Goal: Contribute content: Add original content to the website for others to see

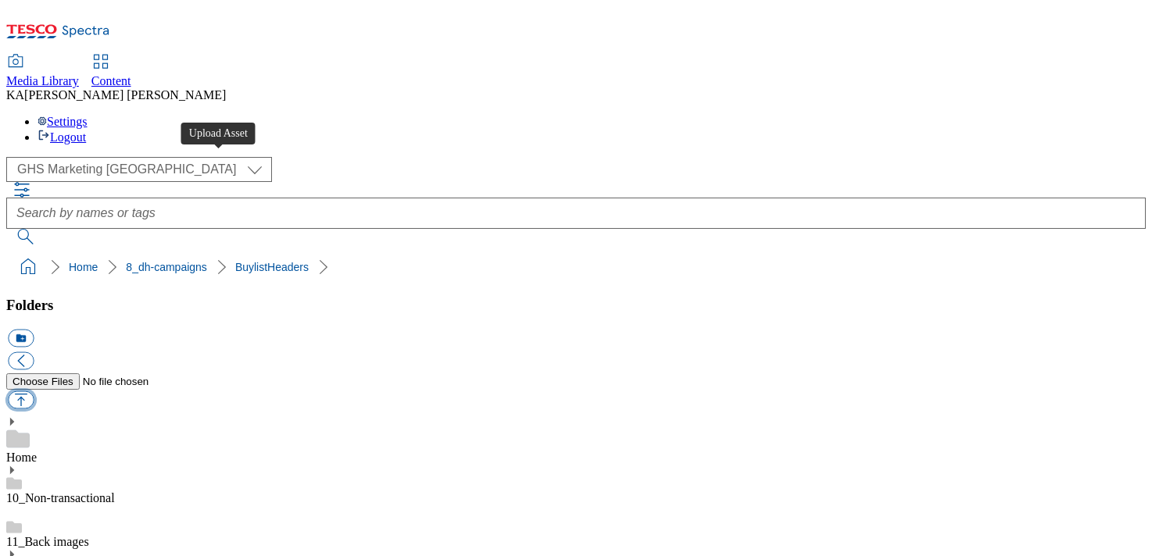
scroll to position [301, 0]
click at [34, 391] on button "button" at bounding box center [21, 400] width 26 height 18
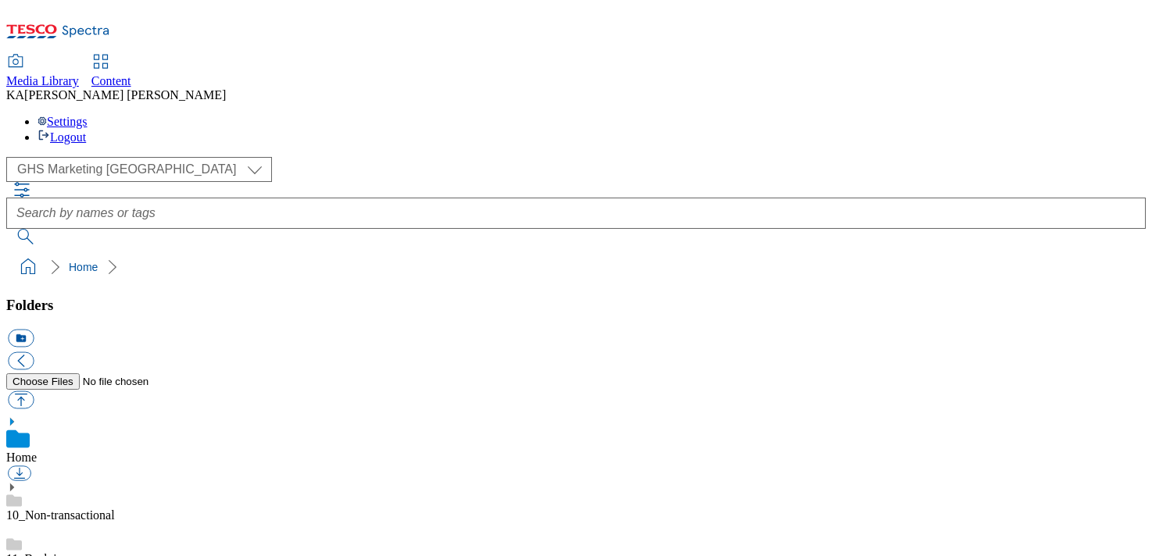
scroll to position [198, 0]
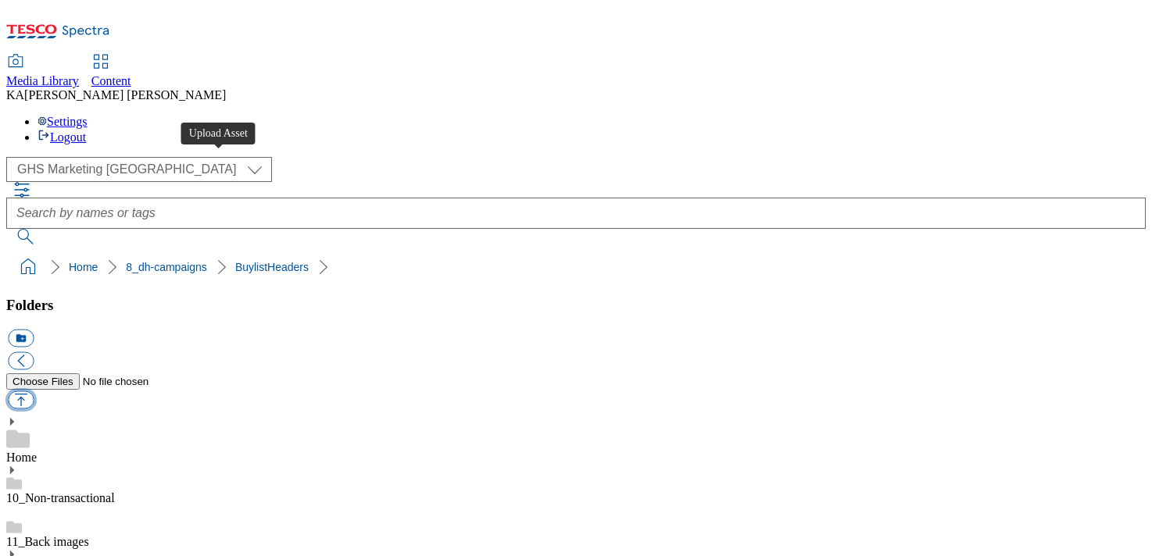
click at [34, 391] on button "button" at bounding box center [21, 400] width 26 height 18
type input "C:\fakepath\1755867683982-A&H Advanced White Pro_ 1184x333_Tesco_V2.png"
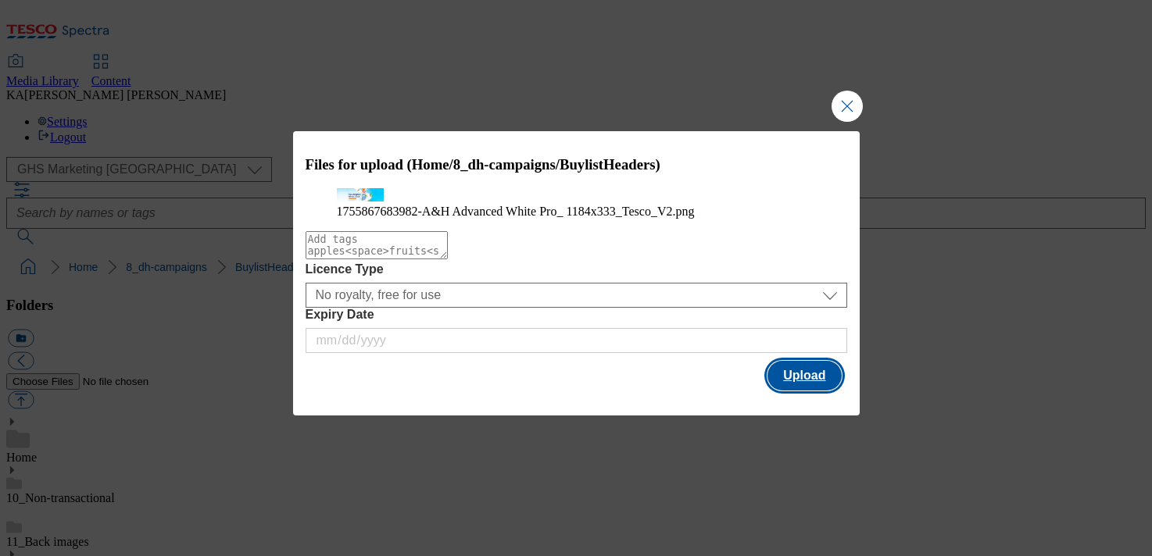
click at [816, 391] on button "Upload" at bounding box center [803, 376] width 73 height 30
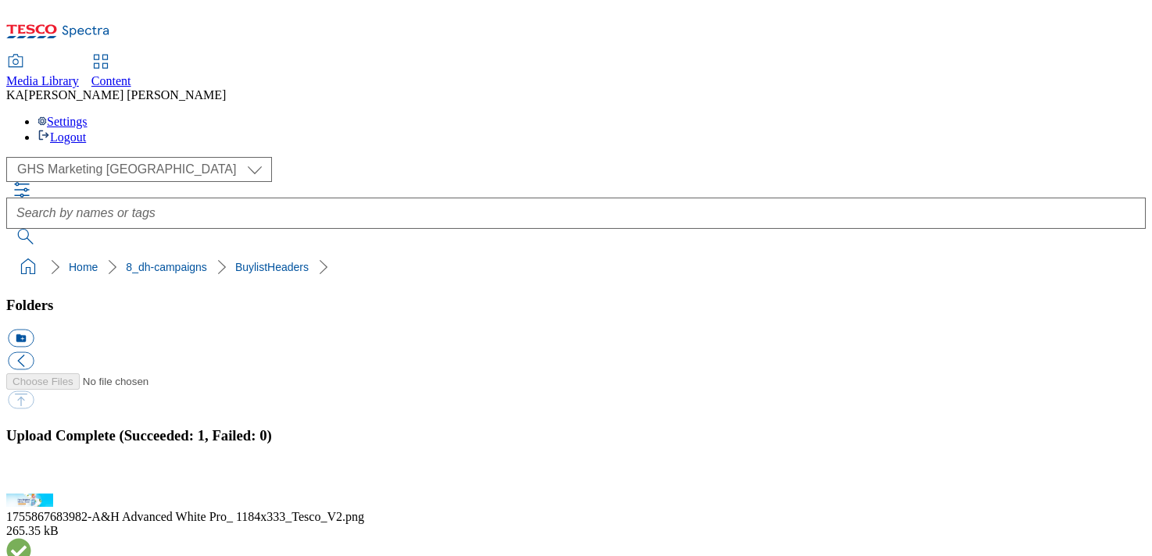
click at [31, 477] on button "button" at bounding box center [19, 484] width 23 height 15
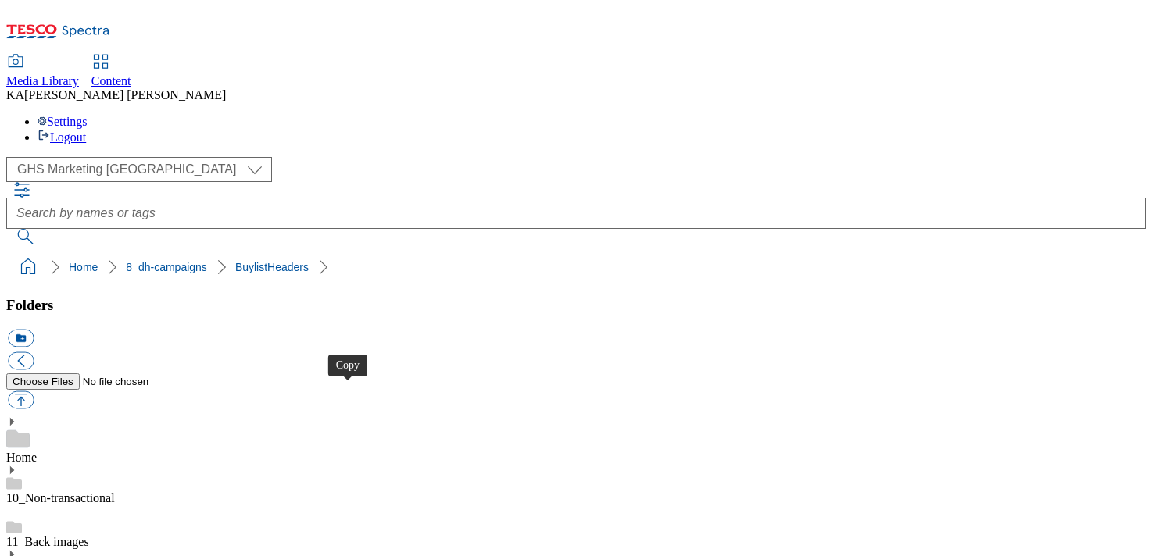
click at [34, 391] on button "button" at bounding box center [21, 400] width 26 height 18
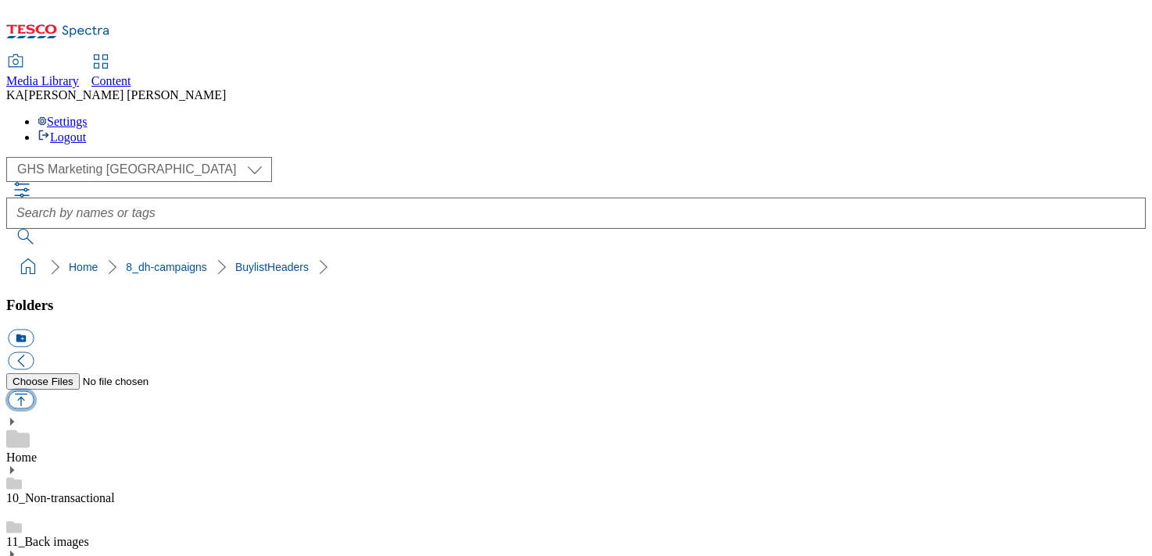
type input "C:\fakepath\1756301074283-ad541993_Olay_Legobrand_H_1184x333_V1.jpg"
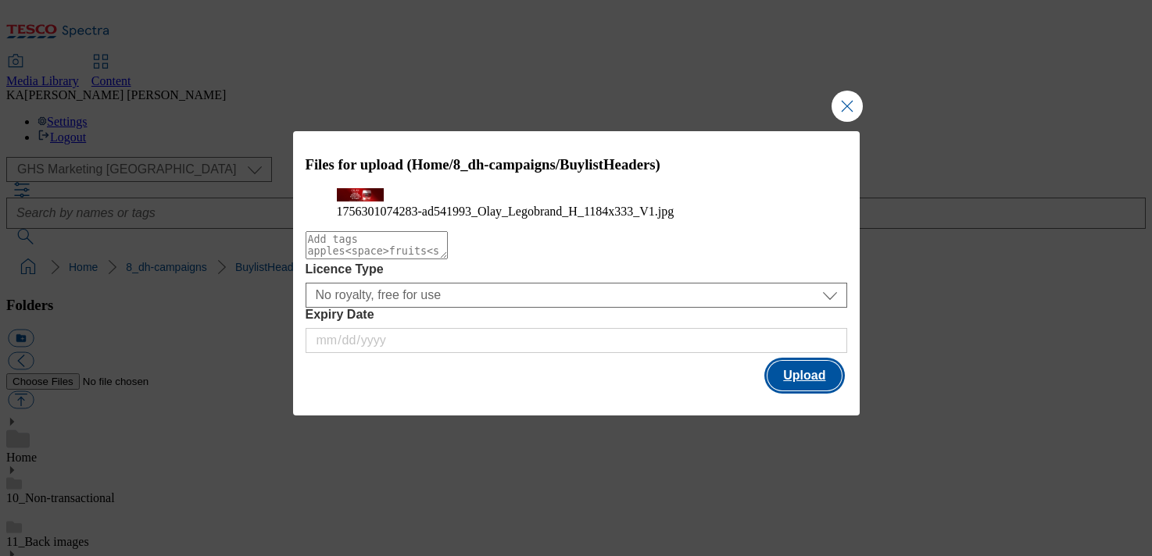
click at [798, 391] on button "Upload" at bounding box center [803, 376] width 73 height 30
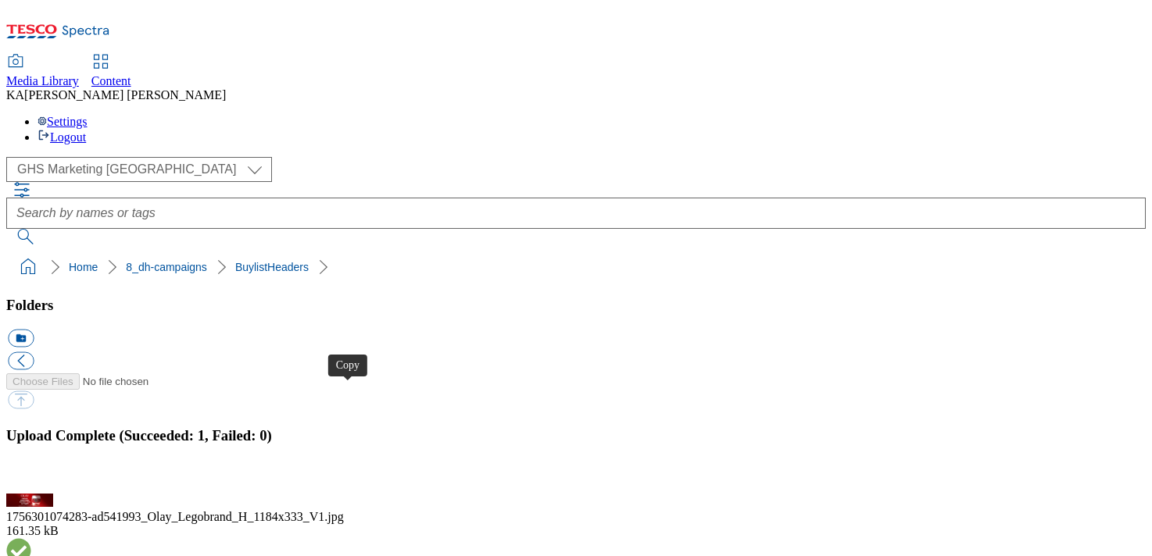
click at [31, 477] on button "button" at bounding box center [19, 484] width 23 height 15
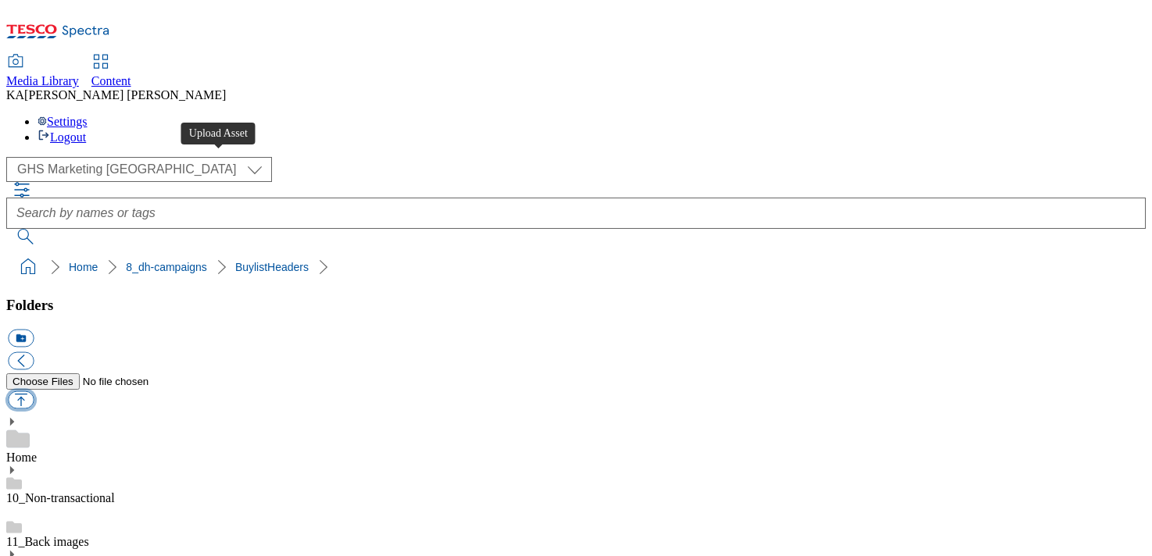
click at [34, 391] on button "button" at bounding box center [21, 400] width 26 height 18
type input "C:\fakepath\1756304599313-ad541937_Jacobs_Bites_LegoBrand_H_1184x333_V1.jpg"
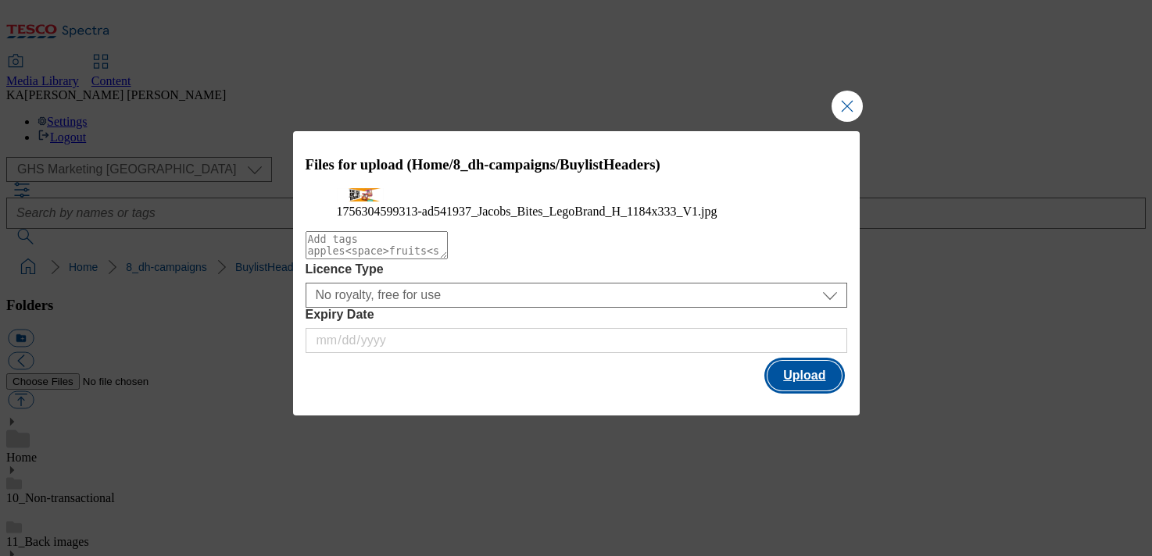
click at [807, 391] on button "Upload" at bounding box center [803, 376] width 73 height 30
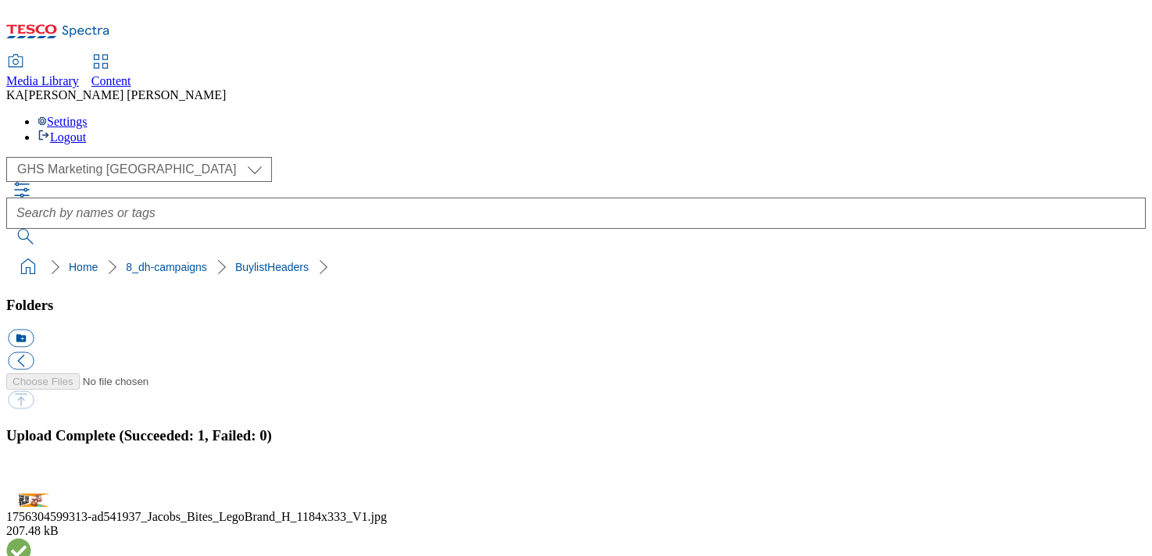
click at [31, 477] on button "button" at bounding box center [19, 484] width 23 height 15
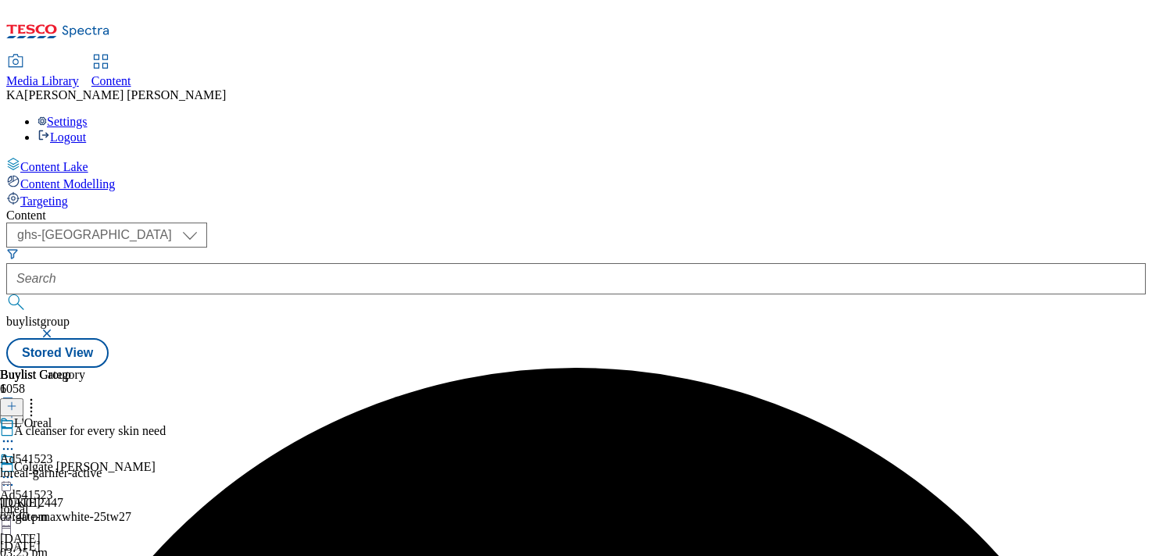
select select "ghs-uk"
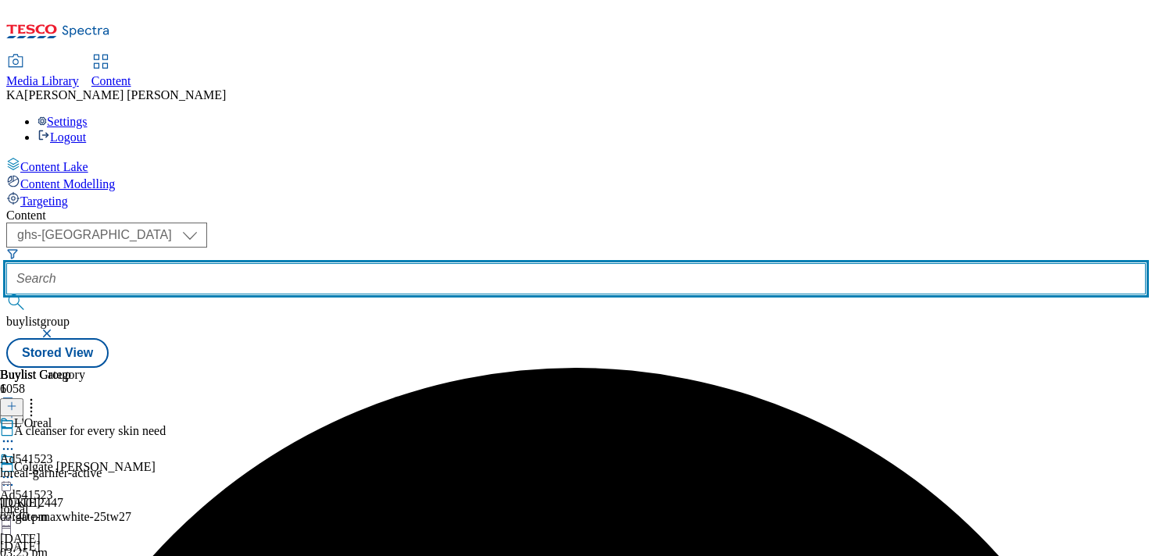
click at [356, 263] on input "text" at bounding box center [575, 278] width 1139 height 31
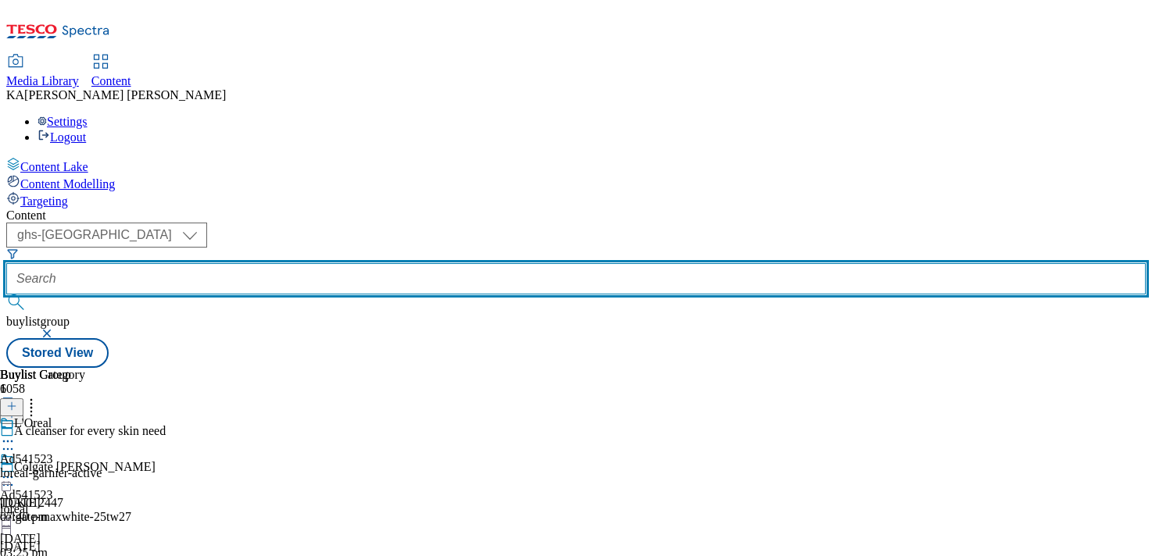
paste input "ss-ahadvancedwhite"
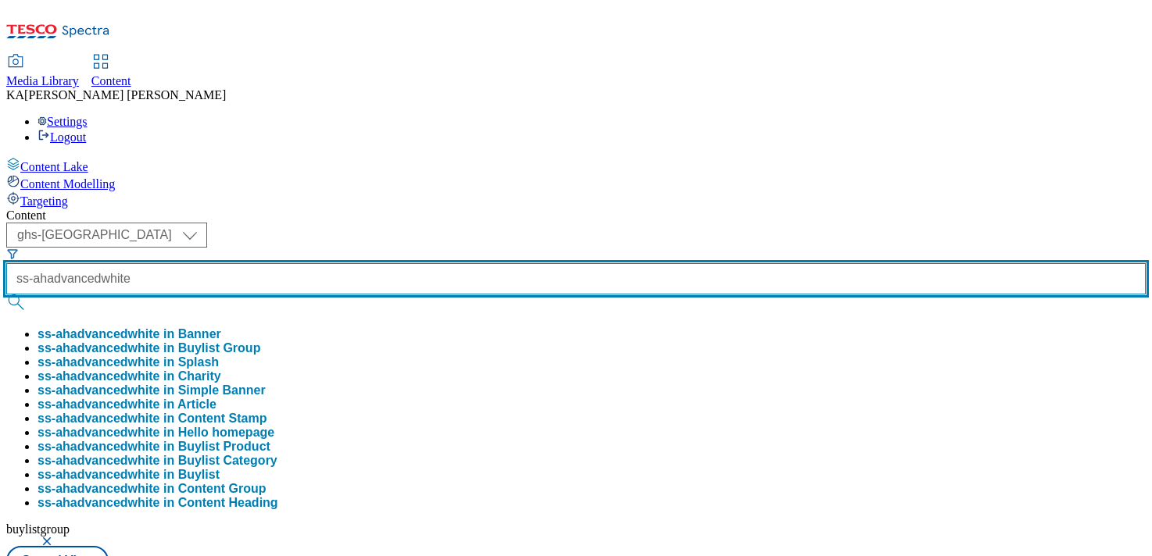
type input "ss-ahadvancedwhite"
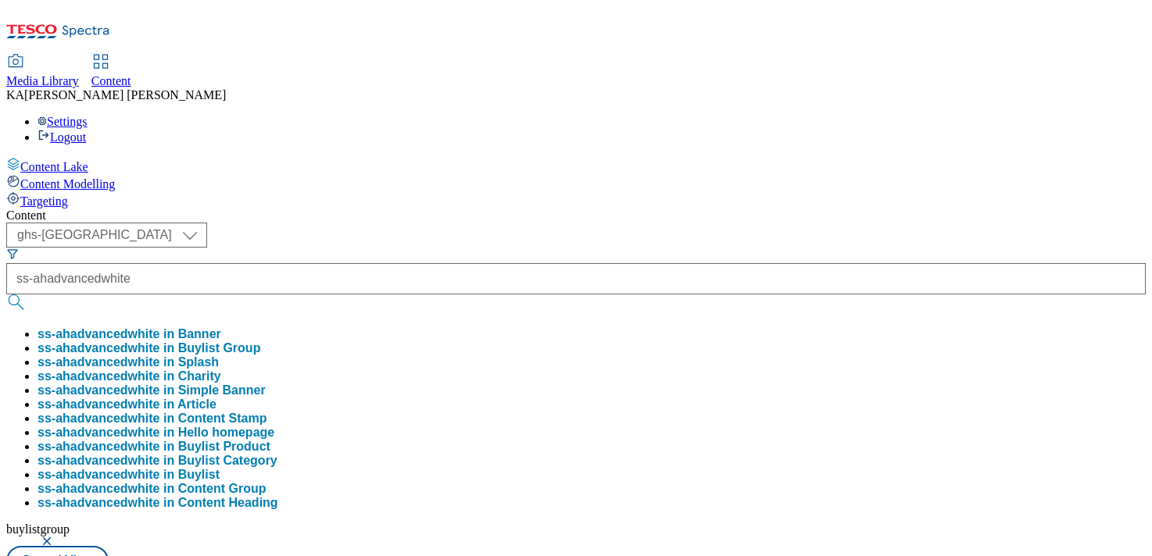
click at [260, 341] on button "ss-ahadvancedwhite in Buylist Group" at bounding box center [149, 348] width 223 height 14
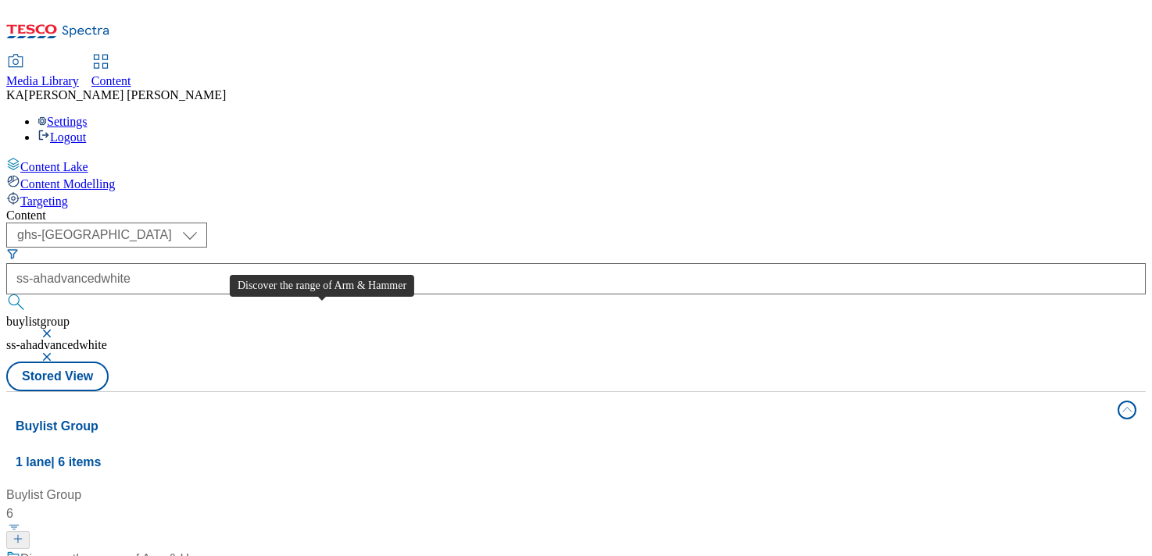
click at [228, 550] on div "Discover the range of Arm & Hammer" at bounding box center [124, 559] width 208 height 19
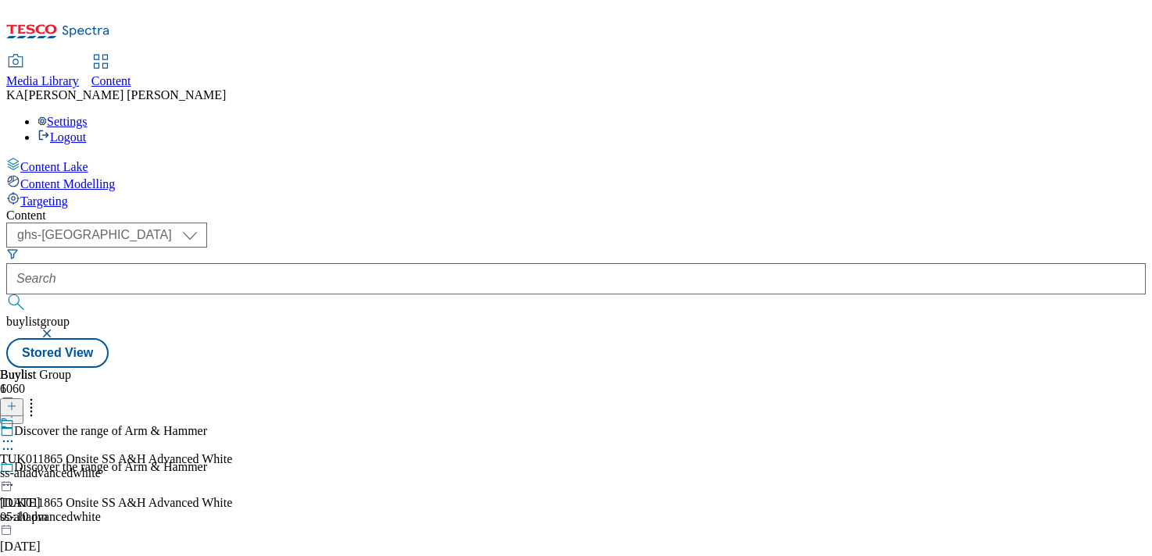
click at [16, 434] on icon at bounding box center [8, 442] width 16 height 16
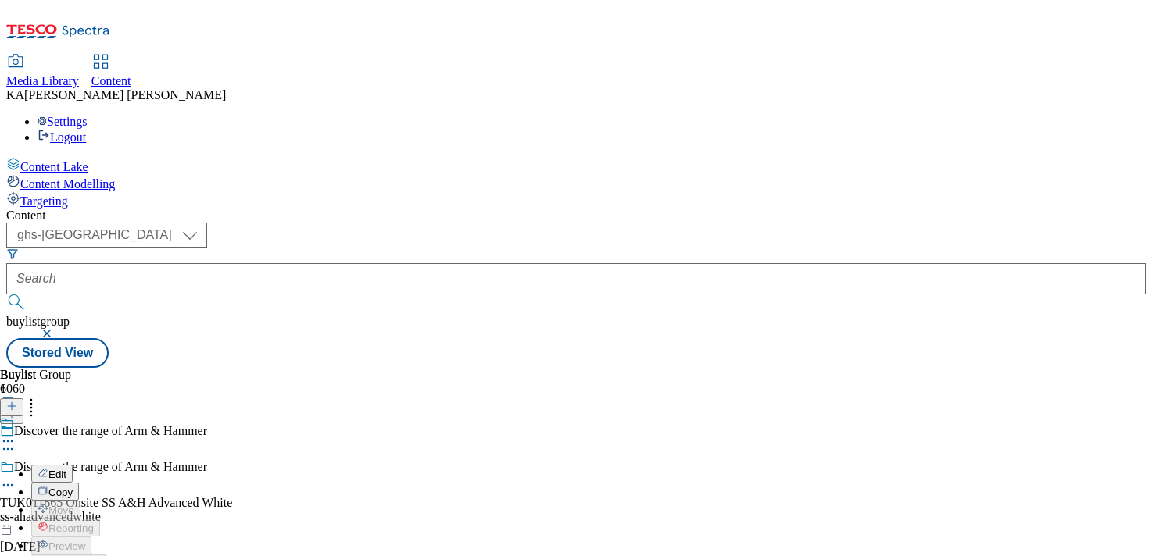
click at [73, 465] on button "Edit" at bounding box center [51, 474] width 41 height 18
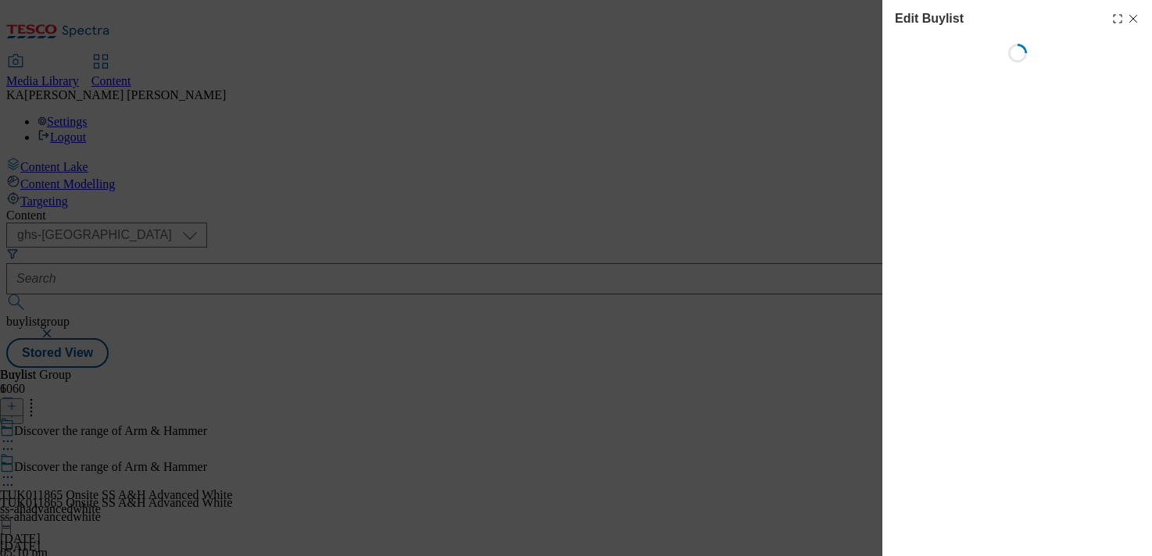
select select "tactical"
select select "supplier funded short term 1-3 weeks"
select select "dunnhumby"
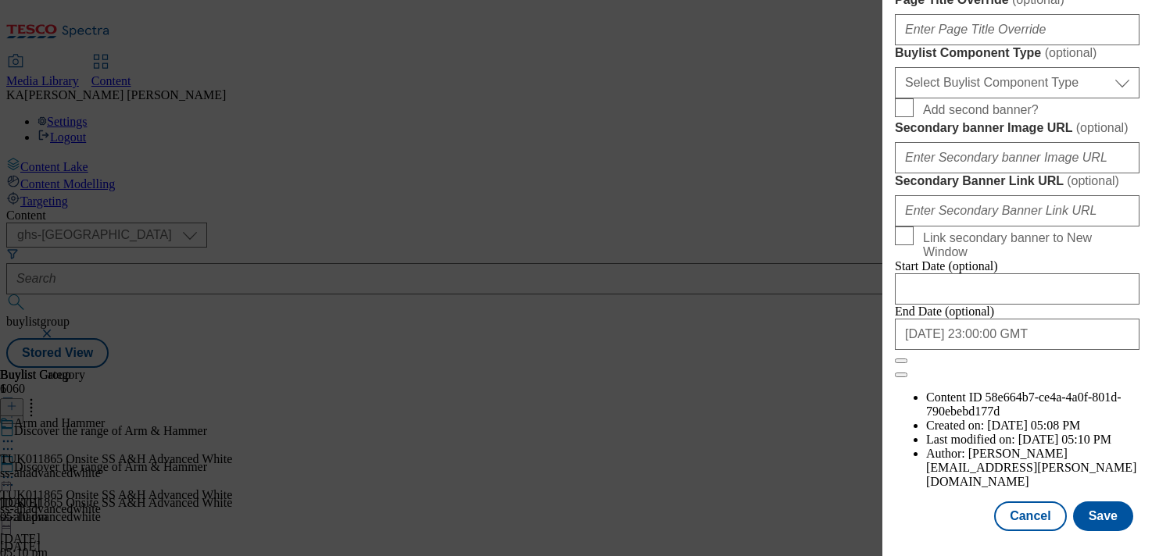
scroll to position [1327, 0]
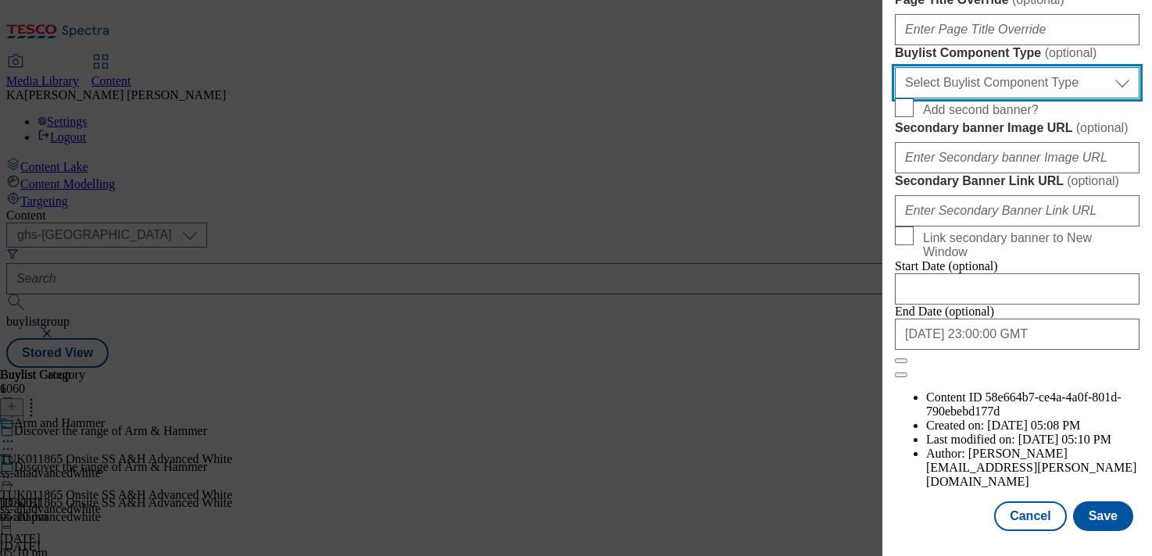
click at [932, 98] on select "Select Buylist Component Type Banner Competition Header Meal" at bounding box center [1017, 82] width 245 height 31
select select "Banner"
click at [895, 98] on select "Select Buylist Component Type Banner Competition Header Meal" at bounding box center [1017, 82] width 245 height 31
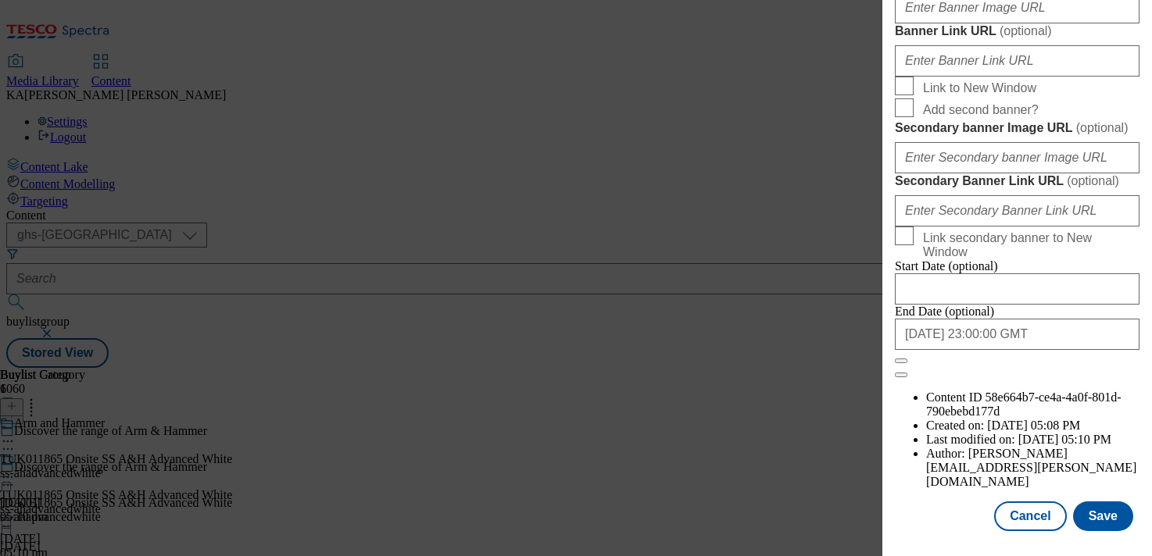
scroll to position [1382, 0]
click at [927, 23] on input "Banner Image URL ( optional )" at bounding box center [1017, 7] width 245 height 31
paste input "https://digitalcontent.api.tesco.com/v2/media/ghs-mktg/c898f0f4-77a2-494f-bcaa-…"
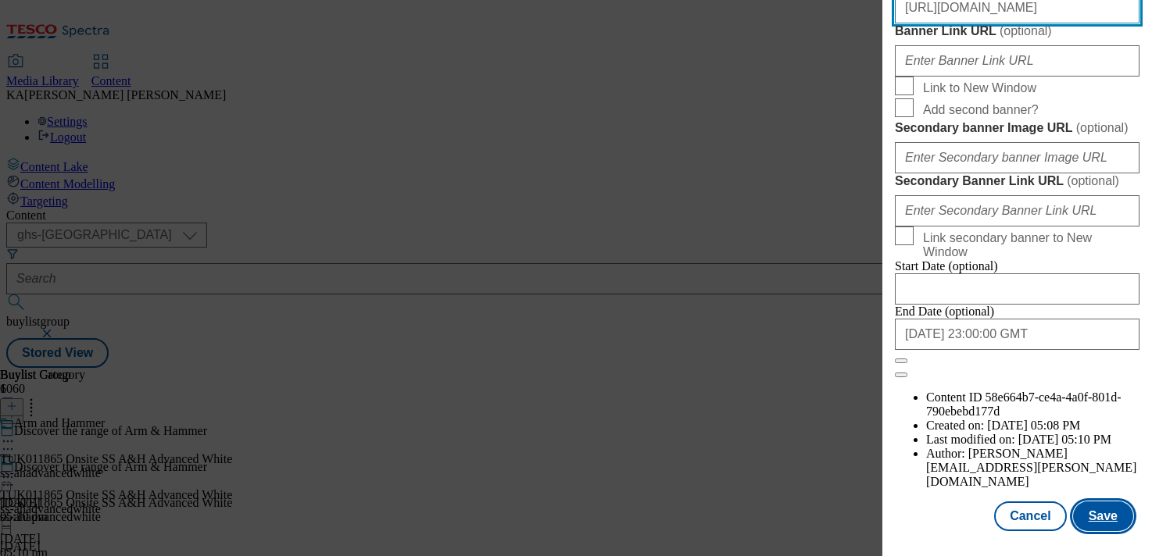
type input "https://digitalcontent.api.tesco.com/v2/media/ghs-mktg/c898f0f4-77a2-494f-bcaa-…"
click at [1088, 512] on button "Save" at bounding box center [1103, 517] width 60 height 30
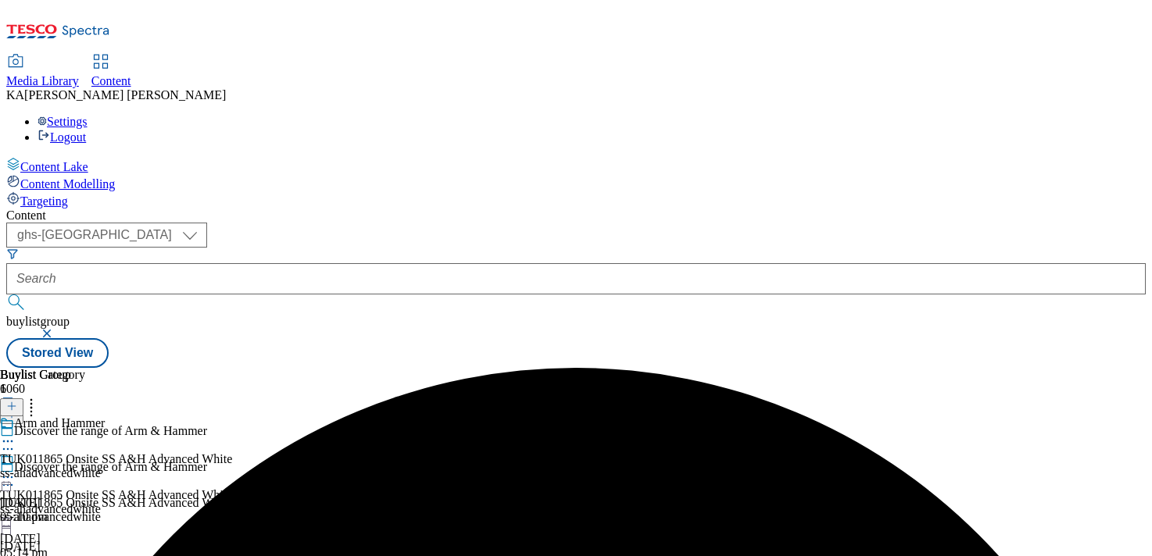
click at [16, 470] on icon at bounding box center [8, 478] width 16 height 16
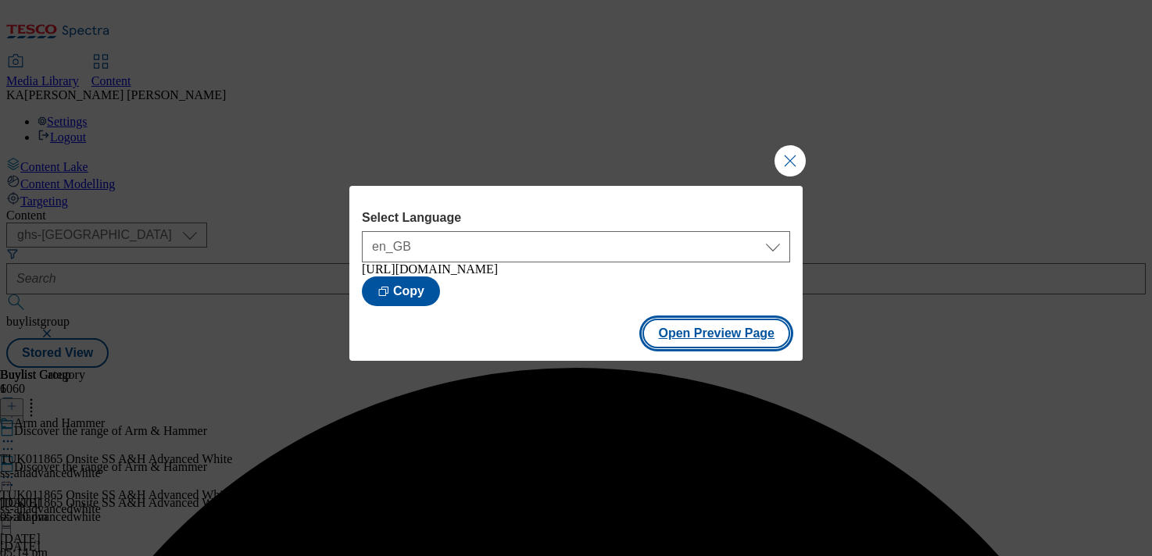
click at [681, 341] on button "Open Preview Page" at bounding box center [716, 334] width 148 height 30
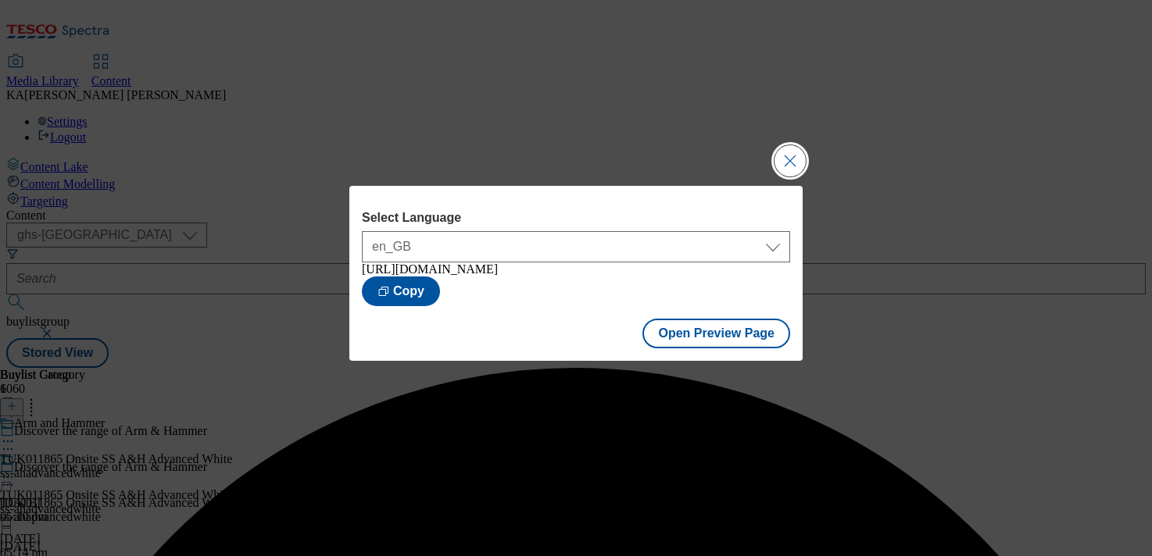
click at [781, 150] on button "Close Modal" at bounding box center [789, 160] width 31 height 31
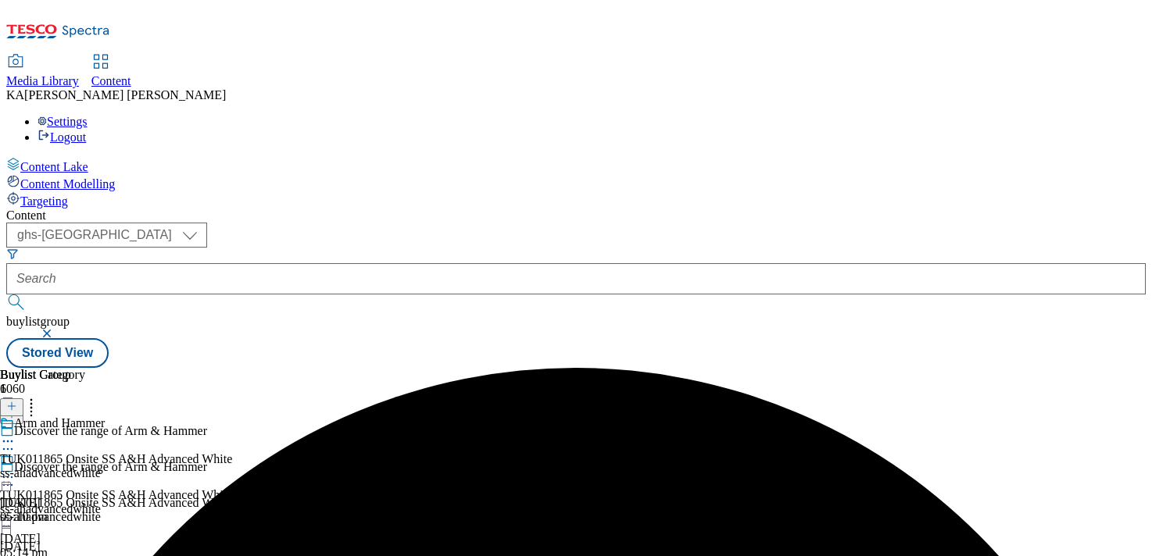
click at [16, 470] on icon at bounding box center [8, 478] width 16 height 16
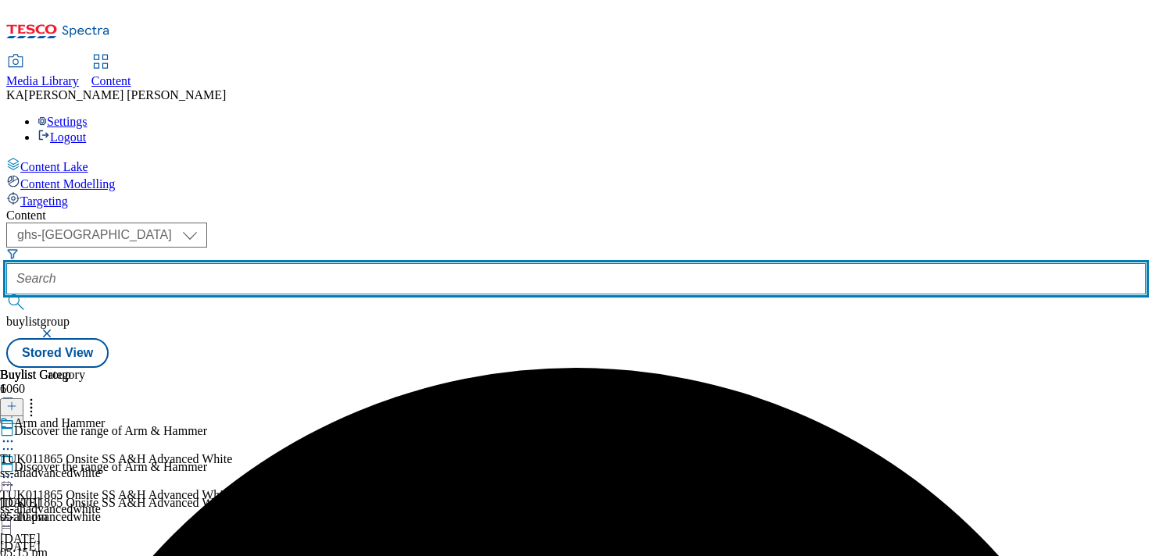
click at [366, 263] on input "text" at bounding box center [575, 278] width 1139 height 31
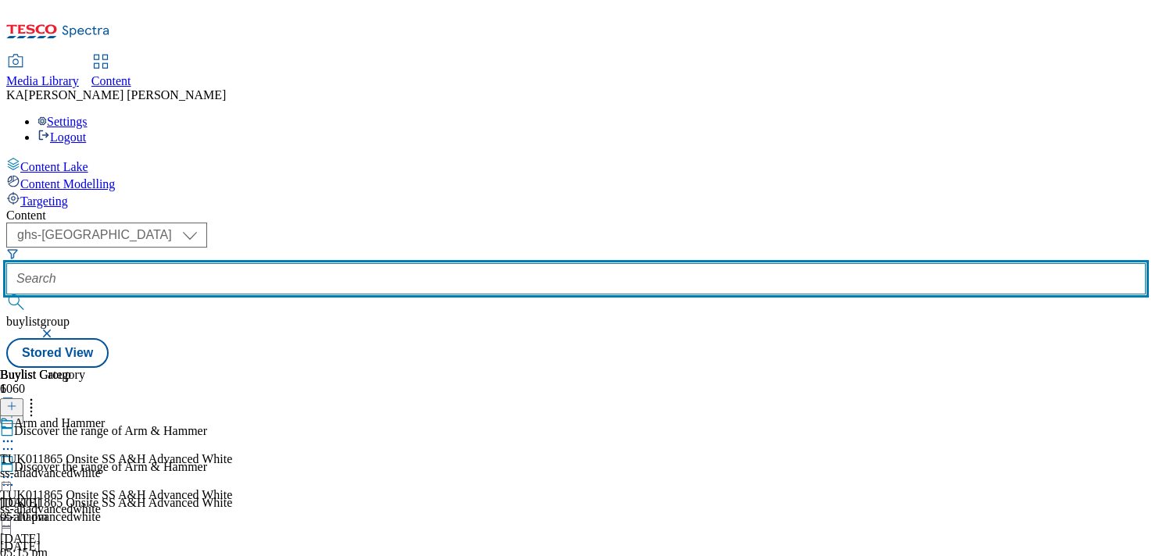
paste input "p-and-g-olay-regenerist-25tw27"
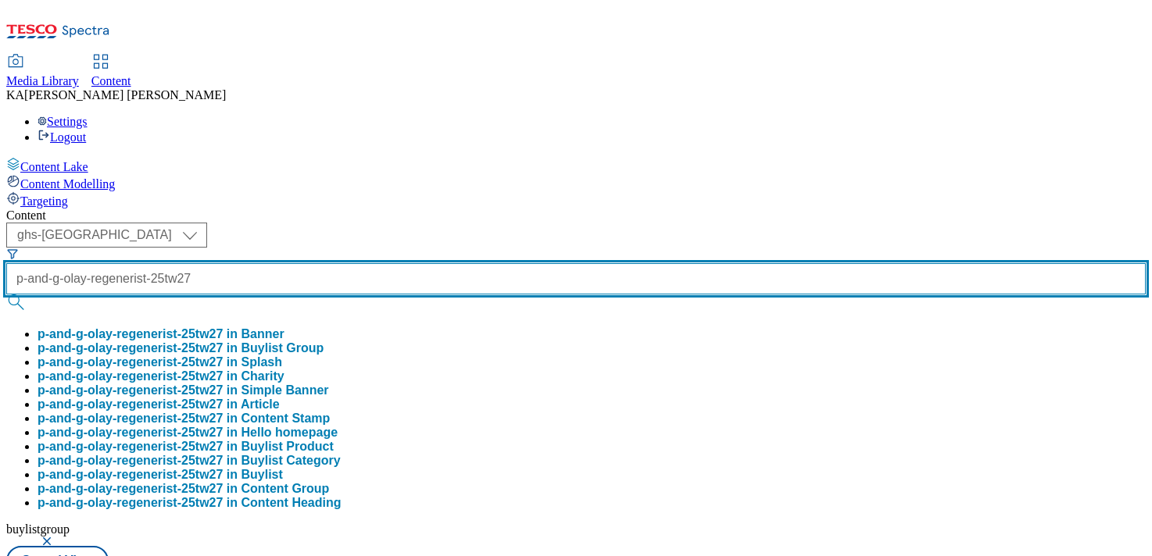
type input "p-and-g-olay-regenerist-25tw27"
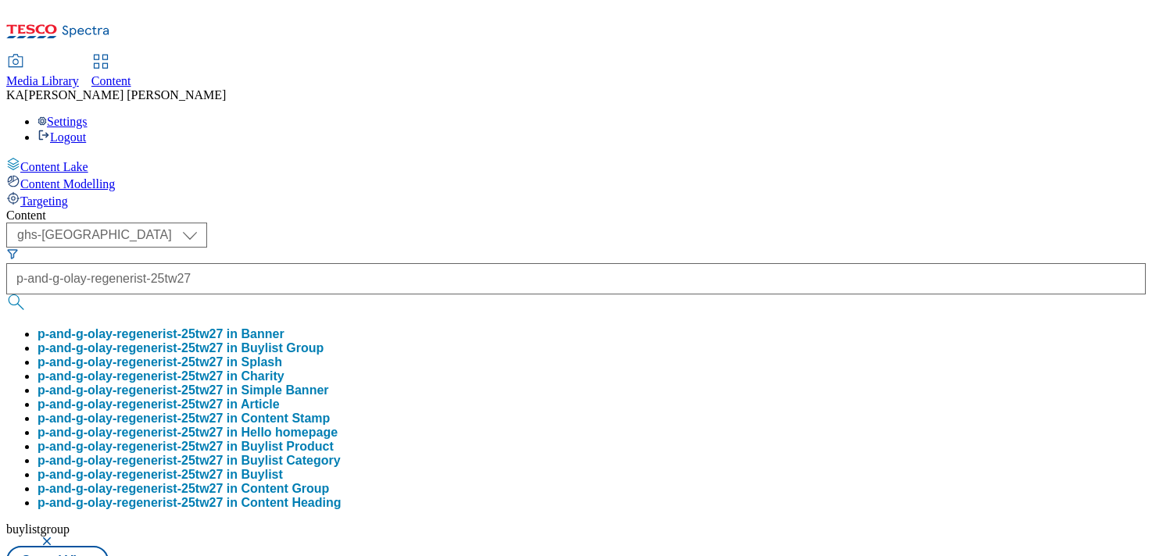
scroll to position [0, 0]
click at [323, 341] on button "p-and-g-olay-regenerist-25tw27 in Buylist Group" at bounding box center [181, 348] width 286 height 14
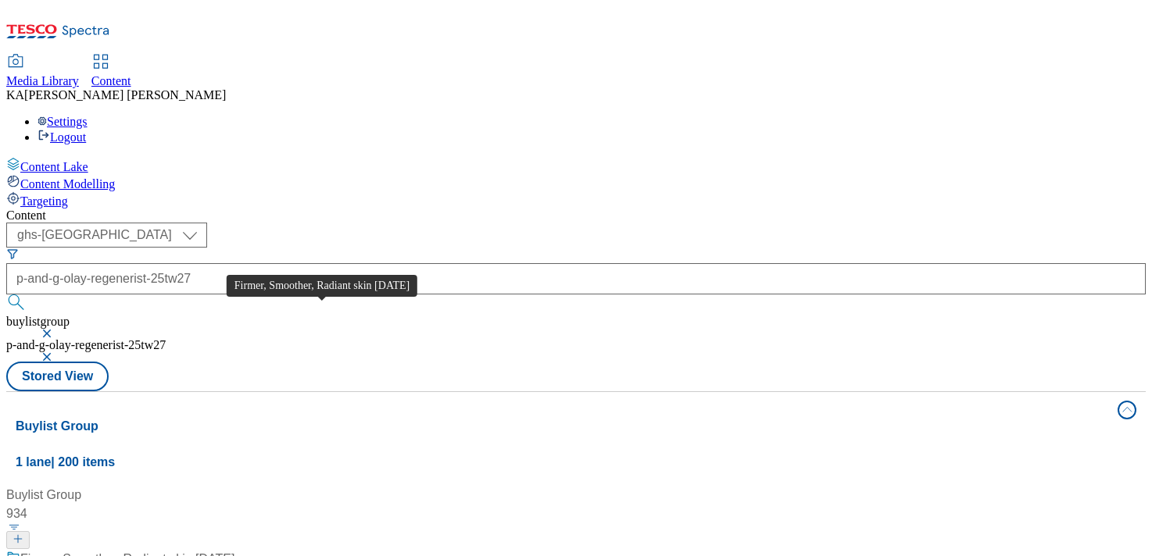
click at [234, 550] on div "Firmer, Smoother, Radiant skin in 7 days" at bounding box center [127, 559] width 214 height 19
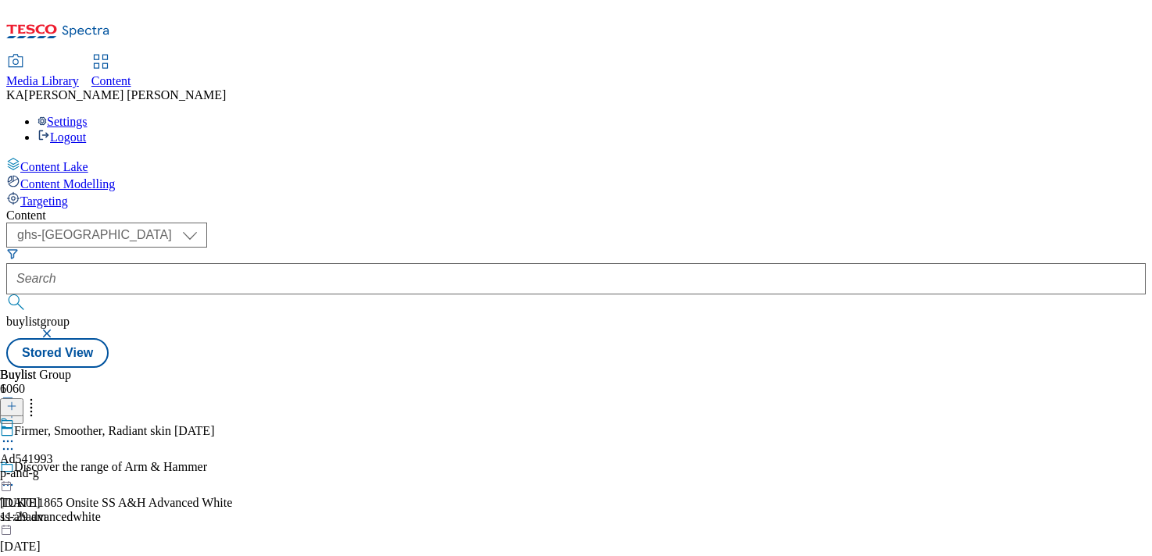
click at [16, 434] on icon at bounding box center [8, 442] width 16 height 16
click at [66, 469] on span "Edit" at bounding box center [57, 475] width 18 height 12
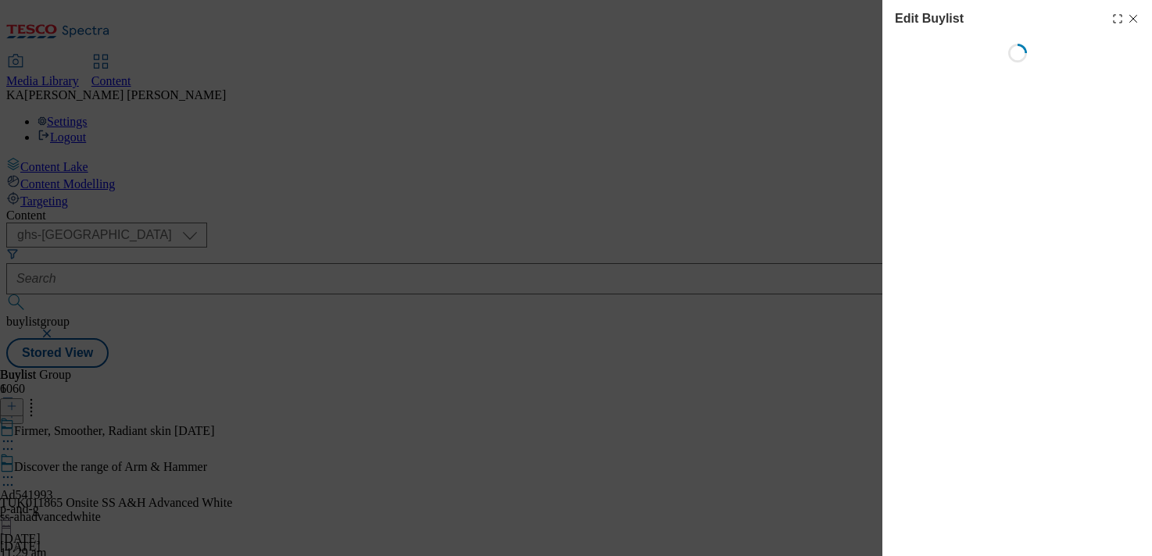
select select "tactical"
select select "supplier funded short term 1-3 weeks"
select select "dunnhumby"
select select "Banner"
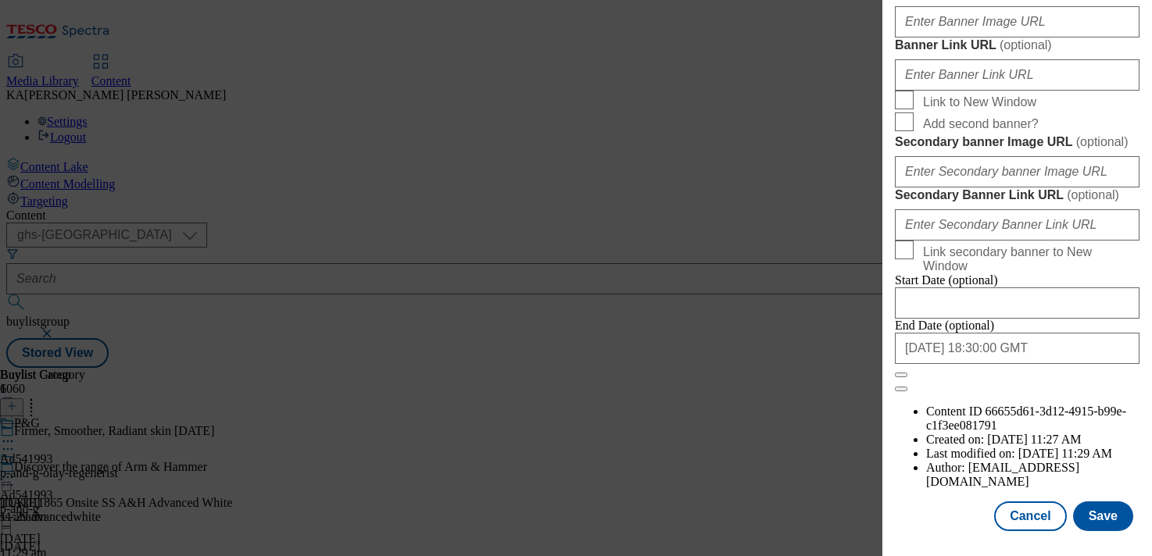
scroll to position [1580, 0]
click at [920, 38] on input "Banner Image URL ( optional )" at bounding box center [1017, 21] width 245 height 31
paste input "https://digitalcontent.api.tesco.com/v2/media/ghs-mktg/250e451f-8ab6-4414-9bd3-…"
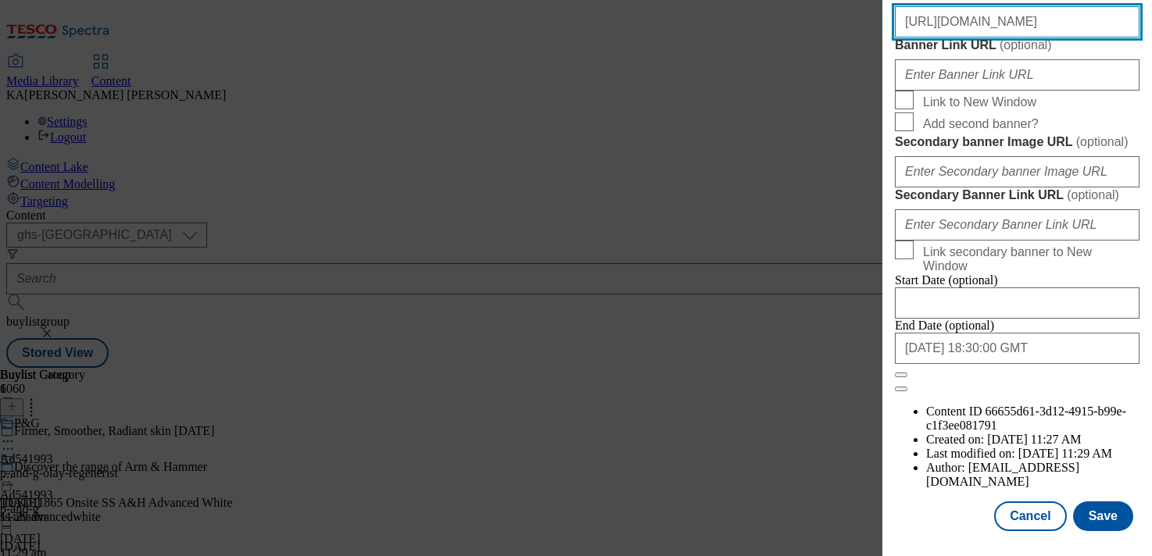
scroll to position [1706, 0]
type input "https://digitalcontent.api.tesco.com/v2/media/ghs-mktg/250e451f-8ab6-4414-9bd3-…"
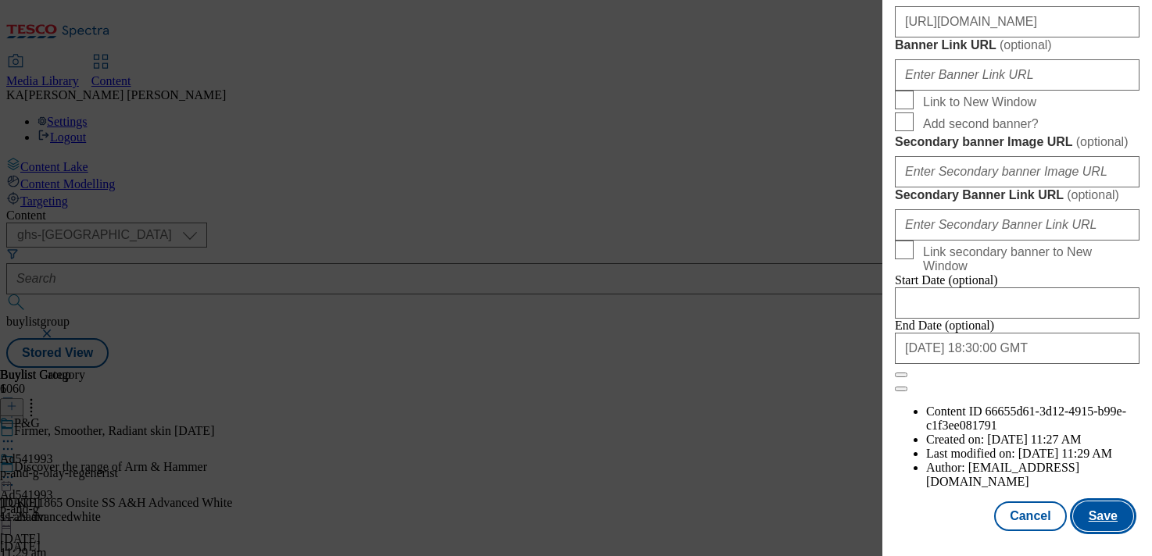
click at [1102, 527] on button "Save" at bounding box center [1103, 517] width 60 height 30
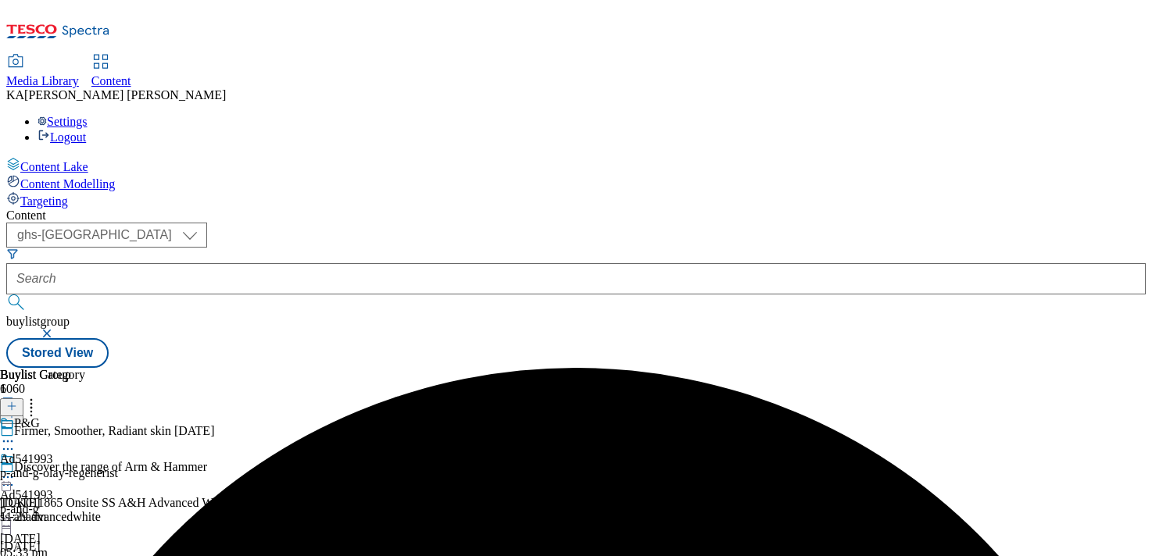
click at [16, 470] on icon at bounding box center [8, 478] width 16 height 16
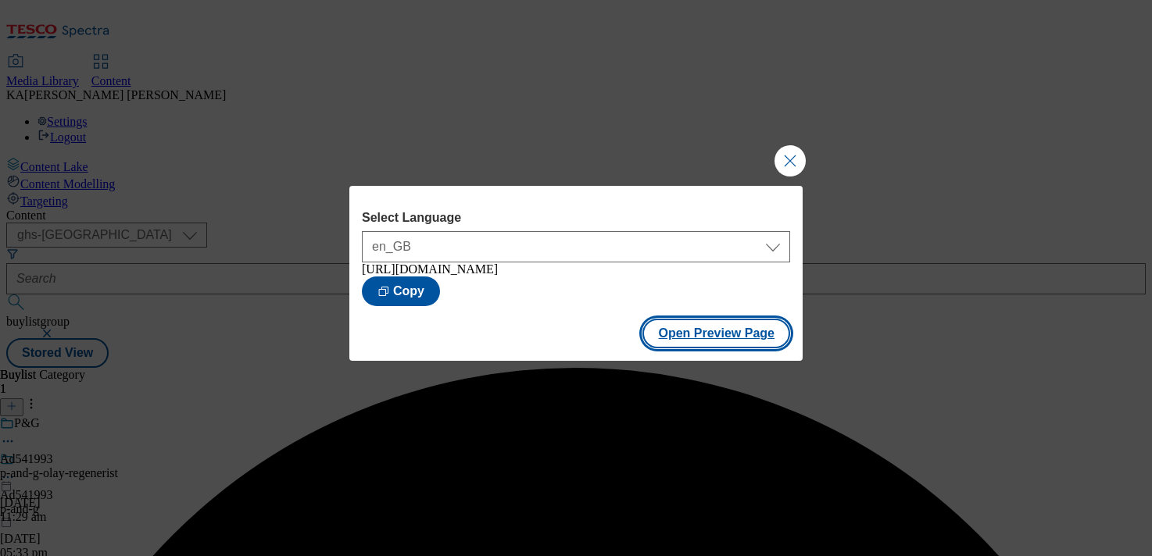
click at [698, 343] on button "Open Preview Page" at bounding box center [716, 334] width 148 height 30
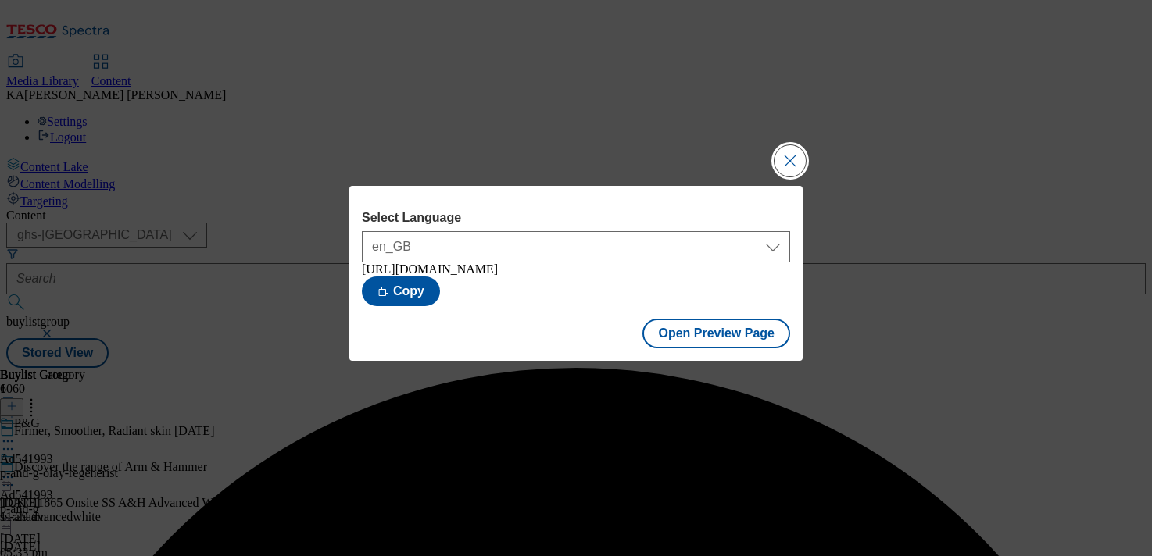
click at [790, 162] on button "Close Modal" at bounding box center [789, 160] width 31 height 31
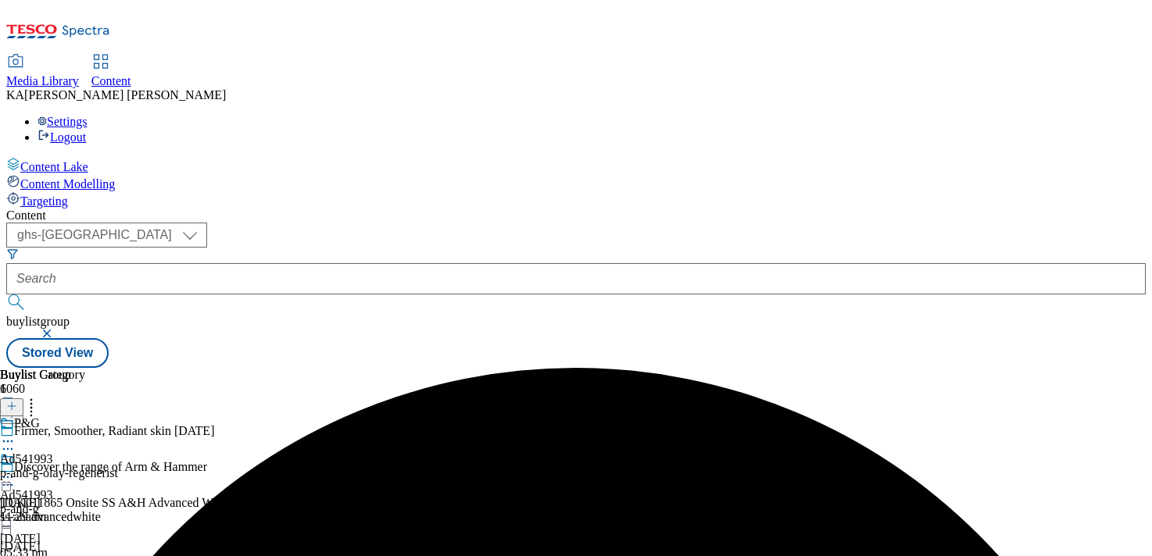
click at [16, 470] on icon at bounding box center [8, 478] width 16 height 16
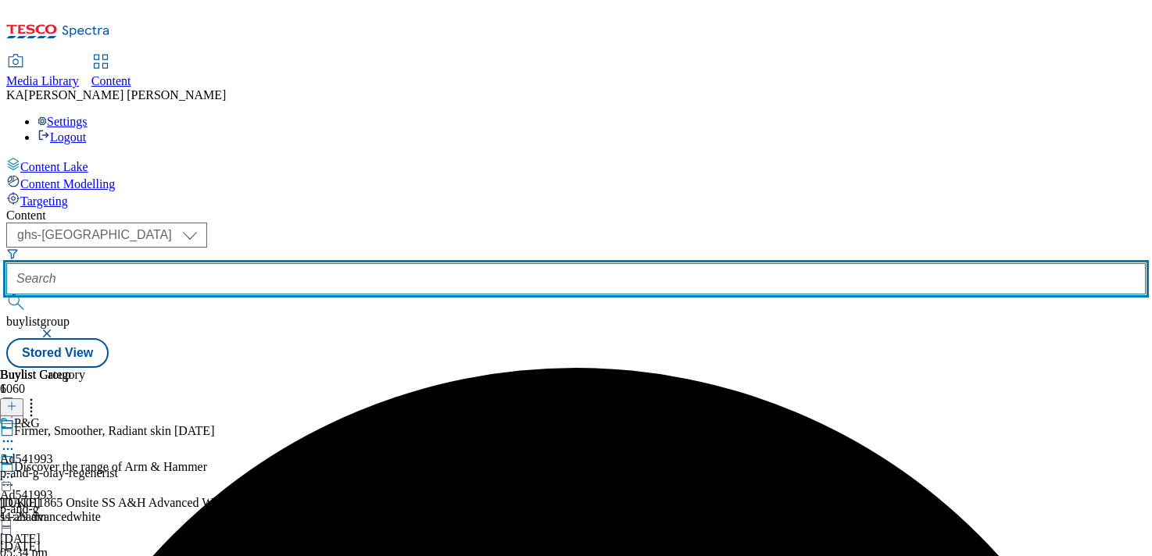
click at [355, 263] on input "text" at bounding box center [575, 278] width 1139 height 31
paste input "united-biscuits-jacobs-bites-25tw26"
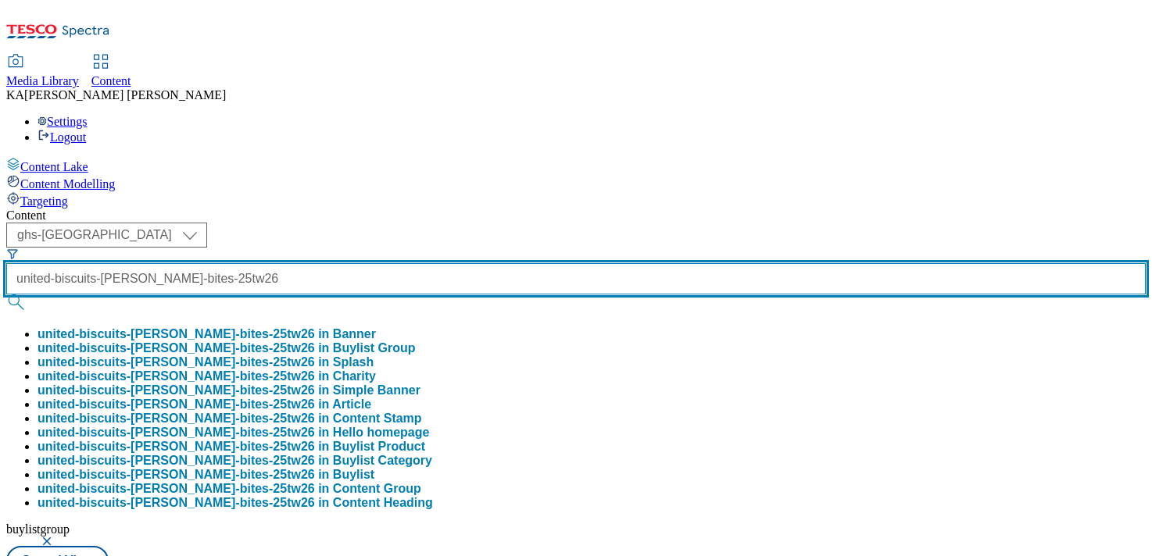
scroll to position [0, 65]
type input "united-biscuits-jacobs-bites-25tw26"
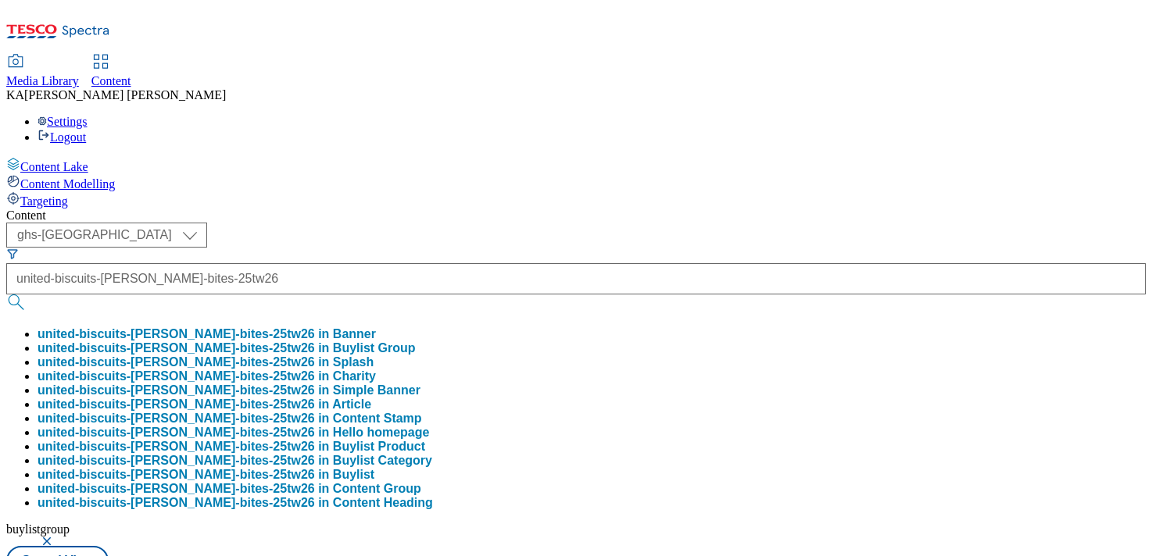
scroll to position [0, 0]
click at [370, 341] on button "united-biscuits-jacobs-bites-25tw26 in Buylist Group" at bounding box center [227, 348] width 378 height 14
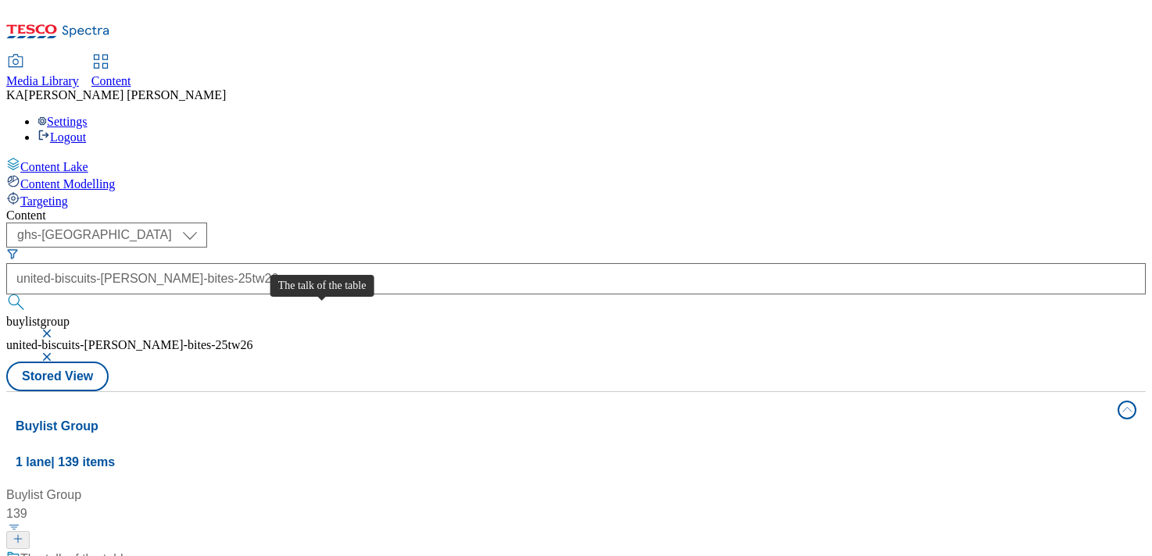
click at [130, 550] on div "The talk of the table" at bounding box center [75, 559] width 110 height 19
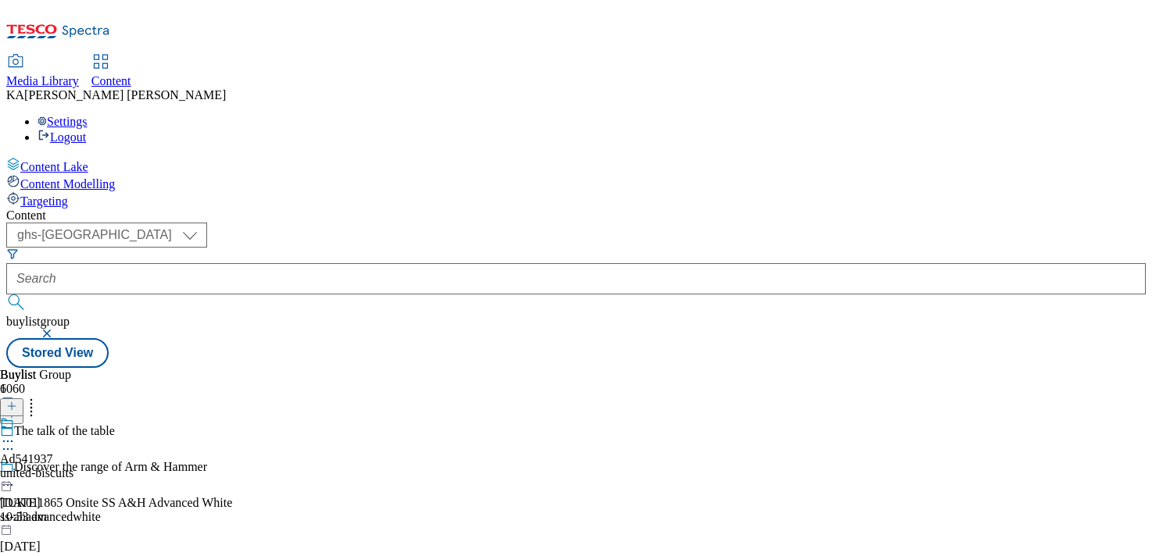
click at [16, 434] on icon at bounding box center [8, 442] width 16 height 16
click at [66, 469] on span "Edit" at bounding box center [57, 475] width 18 height 12
select select "tactical"
select select "supplier funded short term 1-3 weeks"
select select "dunnhumby"
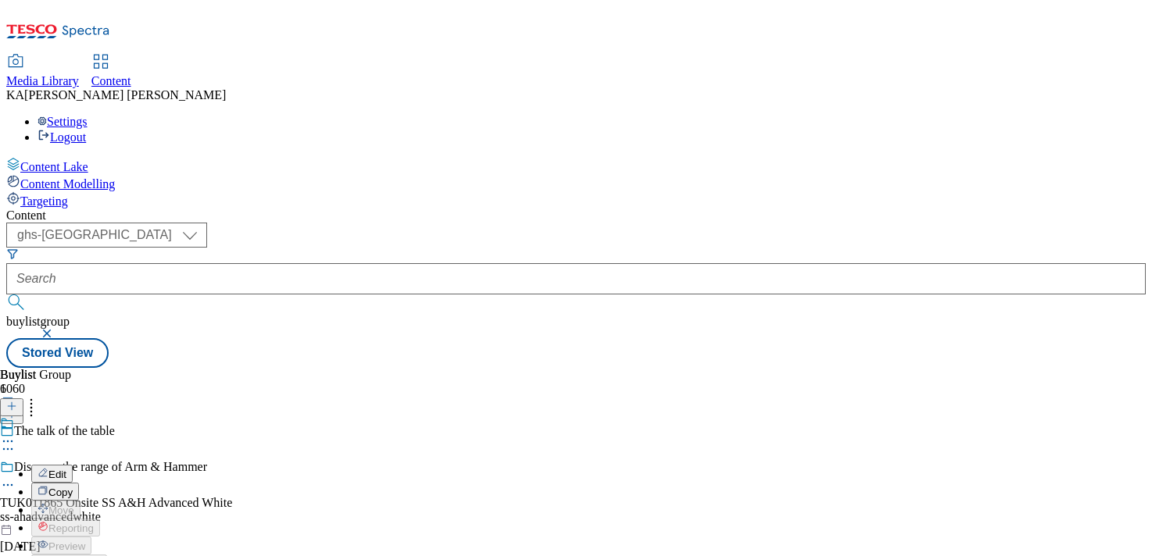
select select "Banner"
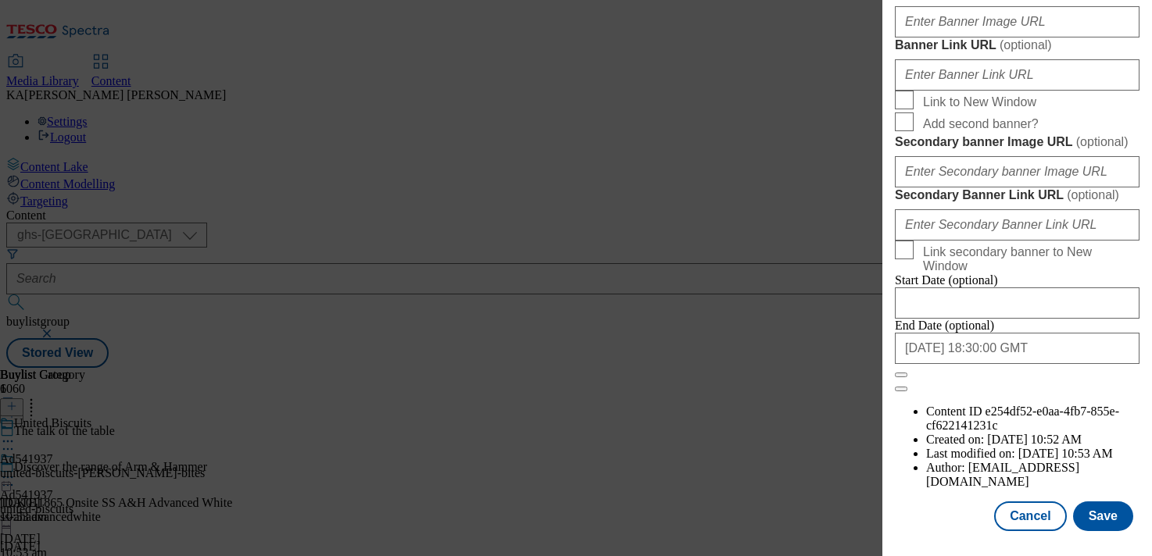
scroll to position [1431, 0]
click at [934, 38] on input "Banner Image URL ( optional )" at bounding box center [1017, 21] width 245 height 31
paste input "https://digitalcontent.api.tesco.com/v2/media/ghs-mktg/3e5004f0-60dd-492f-854b-…"
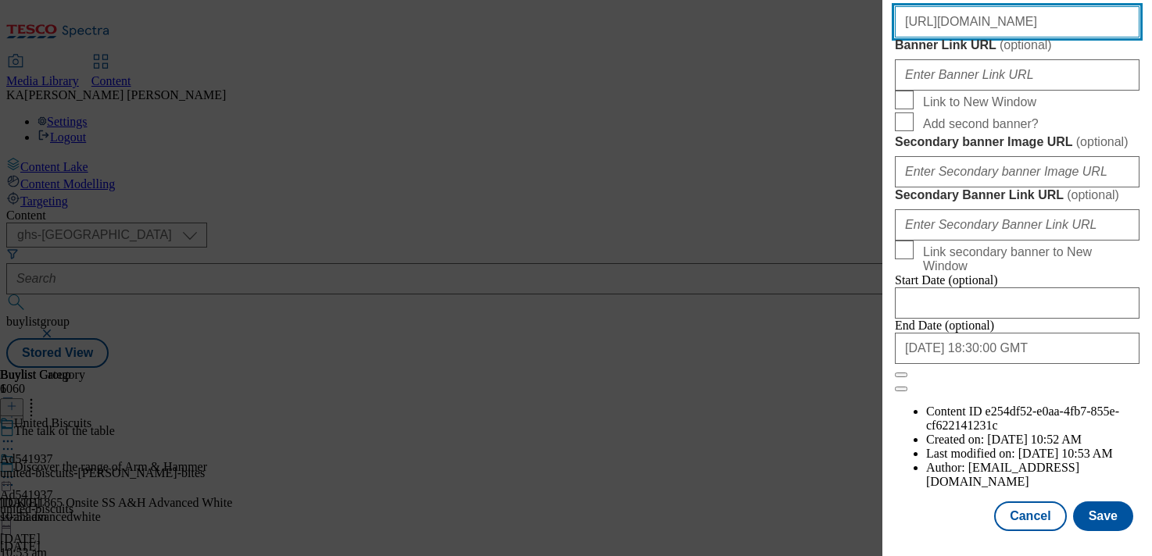
scroll to position [1706, 0]
type input "https://digitalcontent.api.tesco.com/v2/media/ghs-mktg/3e5004f0-60dd-492f-854b-…"
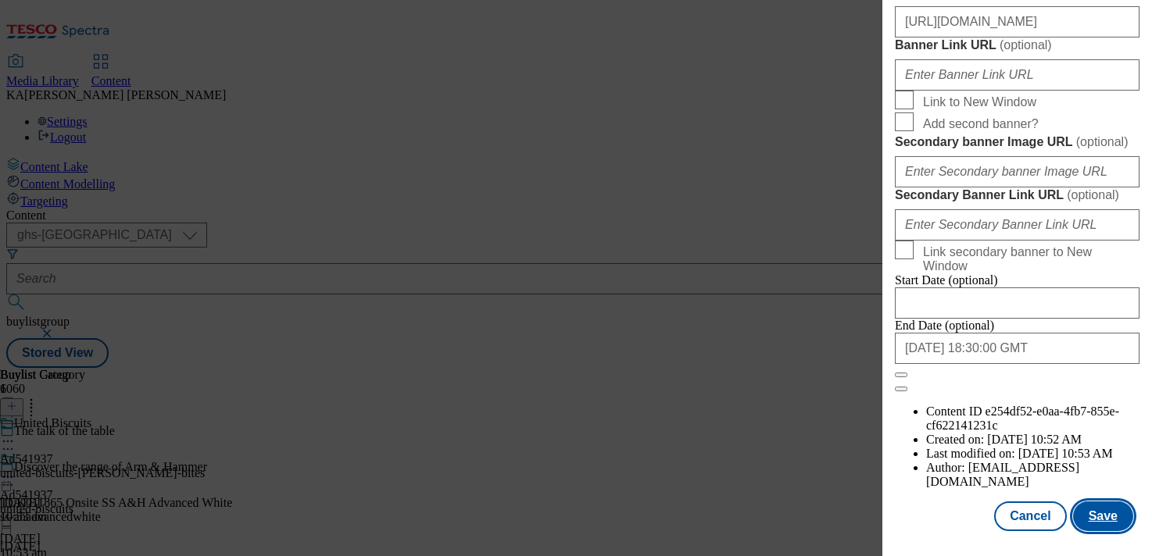
click at [1110, 511] on button "Save" at bounding box center [1103, 517] width 60 height 30
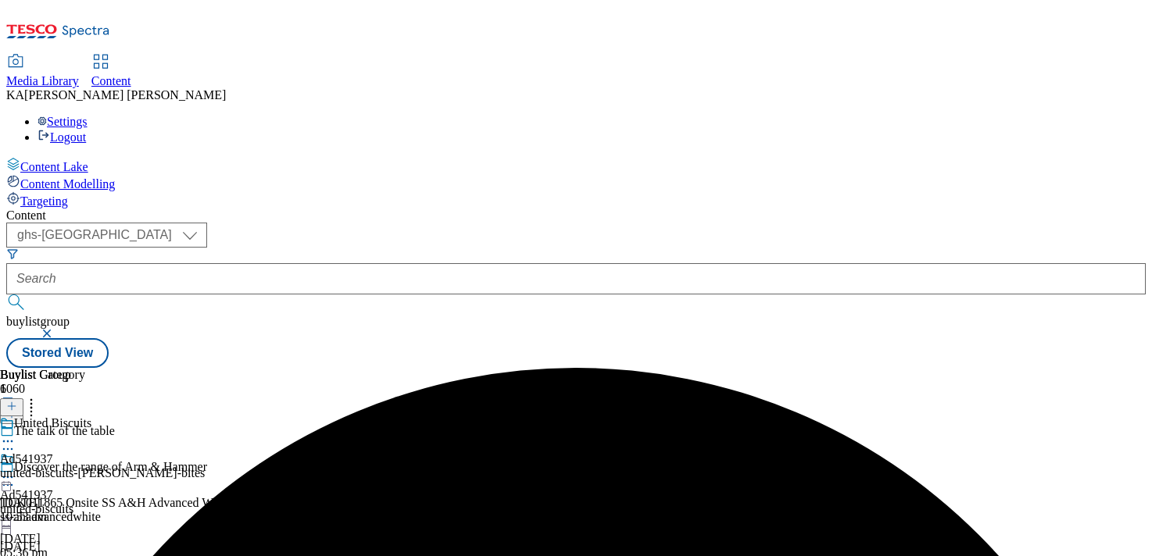
click at [9, 477] on circle at bounding box center [8, 478] width 2 height 2
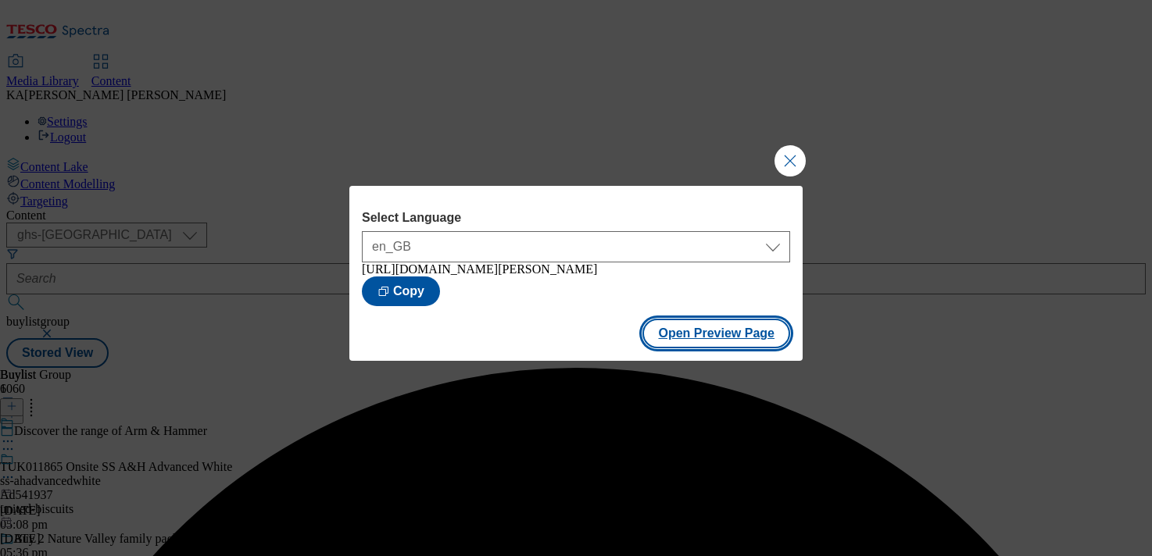
click at [675, 343] on button "Open Preview Page" at bounding box center [716, 334] width 148 height 30
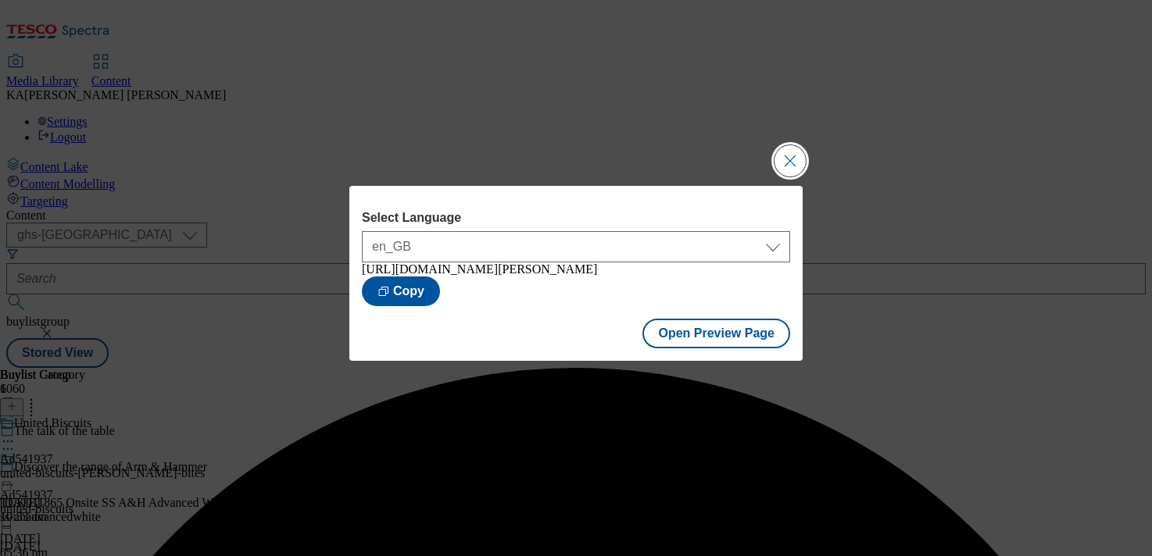
click at [800, 158] on button "Close Modal" at bounding box center [789, 160] width 31 height 31
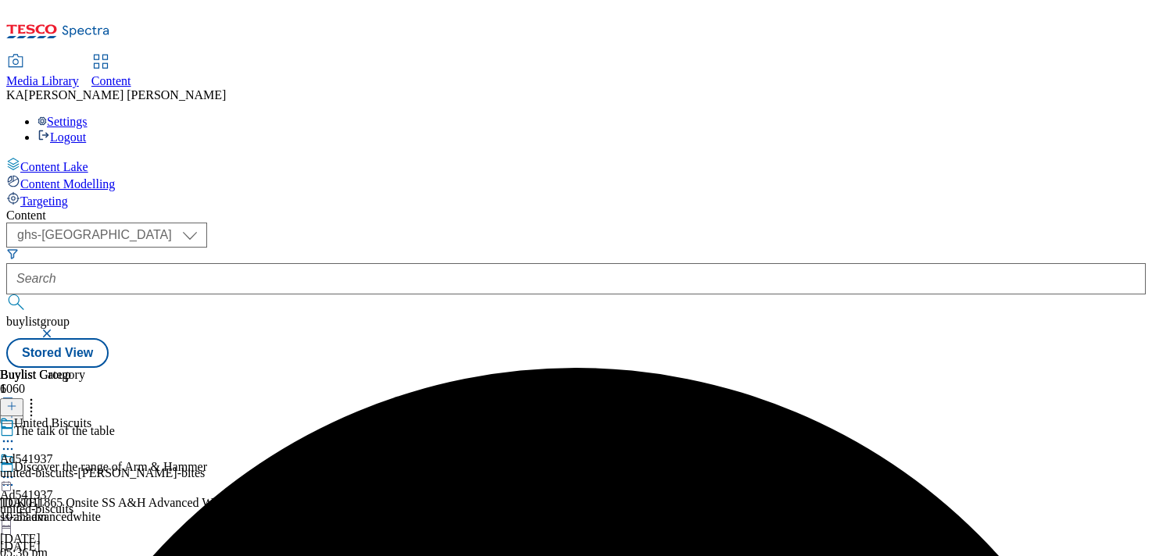
click at [16, 470] on icon at bounding box center [8, 478] width 16 height 16
